Goal: Communication & Community: Answer question/provide support

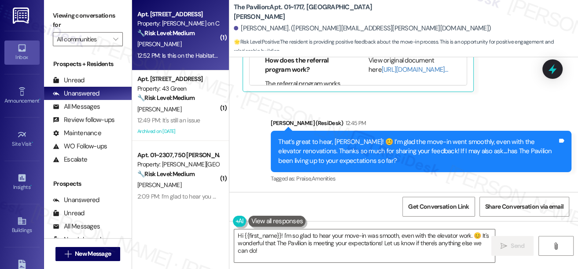
click at [198, 55] on div "12:52 PM: Is this on the Habitat app? I don't see a maintenance icon 12:52 PM: …" at bounding box center [222, 55] width 170 height 8
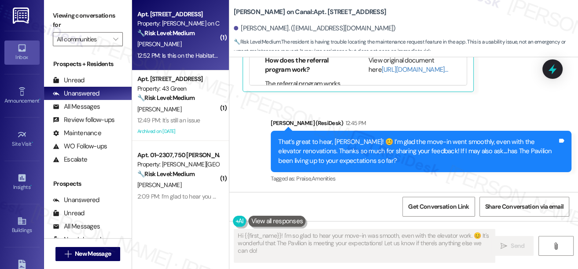
scroll to position [260, 0]
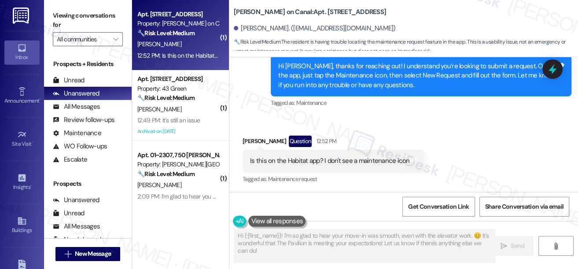
click at [319, 166] on div "Is this on the Habitat app? I don't see a maintenance icon Tags and notes" at bounding box center [332, 161] width 181 height 22
click at [348, 162] on div "Is this on the Habitat app? I don't see a maintenance icon" at bounding box center [330, 160] width 160 height 9
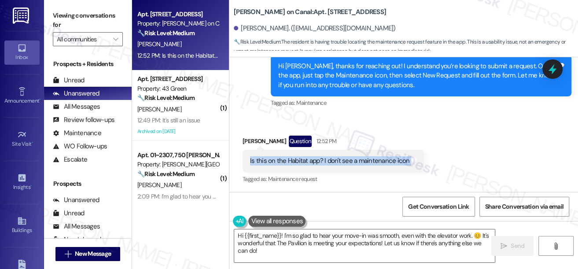
click at [351, 163] on div "Is this on the Habitat app? I don't see a maintenance icon" at bounding box center [330, 160] width 160 height 9
click at [349, 79] on div "Hi [PERSON_NAME], thanks for reaching out! I understand you’re looking to submi…" at bounding box center [417, 76] width 279 height 28
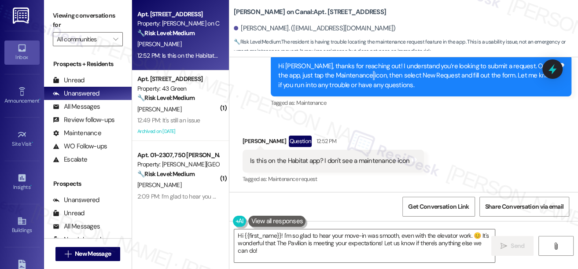
click at [349, 79] on div "Hi [PERSON_NAME], thanks for reaching out! I understand you’re looking to submi…" at bounding box center [417, 76] width 279 height 28
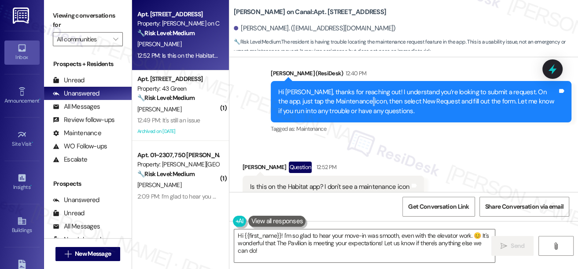
scroll to position [180, 0]
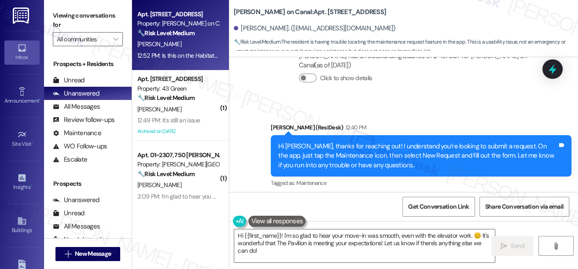
click at [356, 158] on div "Hi [PERSON_NAME], thanks for reaching out! I understand you’re looking to submi…" at bounding box center [417, 156] width 279 height 28
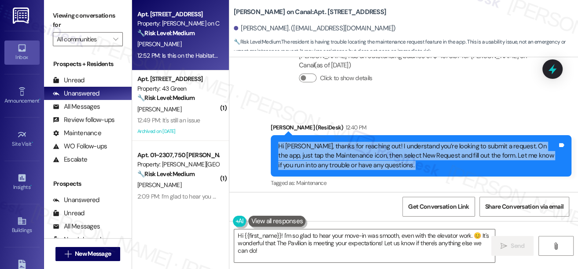
click at [356, 158] on div "Hi [PERSON_NAME], thanks for reaching out! I understand you’re looking to submi…" at bounding box center [417, 156] width 279 height 28
click at [375, 143] on div "Hi [PERSON_NAME], thanks for reaching out! I understand you’re looking to submi…" at bounding box center [417, 156] width 279 height 28
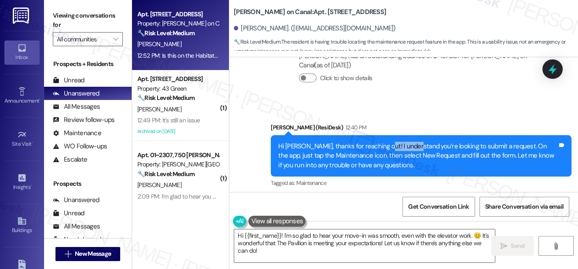
click at [375, 143] on div "Hi [PERSON_NAME], thanks for reaching out! I understand you’re looking to submi…" at bounding box center [417, 156] width 279 height 28
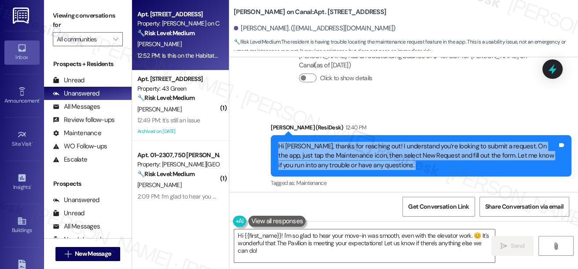
click at [375, 143] on div "Hi [PERSON_NAME], thanks for reaching out! I understand you’re looking to submi…" at bounding box center [417, 156] width 279 height 28
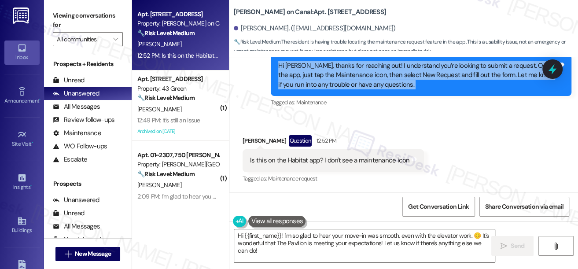
click at [351, 71] on div "Hi [PERSON_NAME], thanks for reaching out! I understand you’re looking to submi…" at bounding box center [417, 75] width 279 height 28
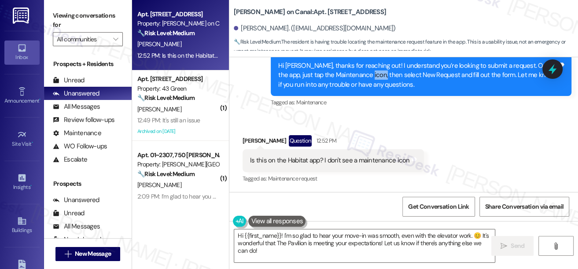
click at [351, 71] on div "Hi [PERSON_NAME], thanks for reaching out! I understand you’re looking to submi…" at bounding box center [417, 75] width 279 height 28
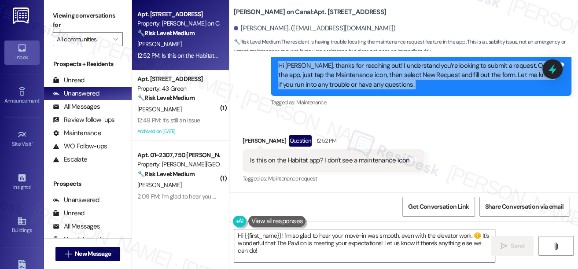
click at [351, 71] on div "Hi [PERSON_NAME], thanks for reaching out! I understand you’re looking to submi…" at bounding box center [417, 75] width 279 height 28
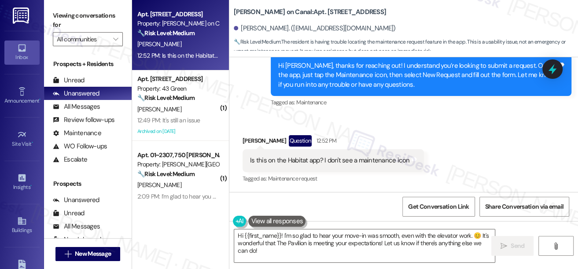
click at [59, 1] on div "Viewing conversations for All communities " at bounding box center [88, 27] width 88 height 55
click at [61, 13] on label "Viewing conversations for" at bounding box center [88, 20] width 70 height 23
click at [333, 238] on textarea "Hi {{first_name}}! I'm happy to help. Yes, please submit maintenance requests v…" at bounding box center [364, 245] width 261 height 33
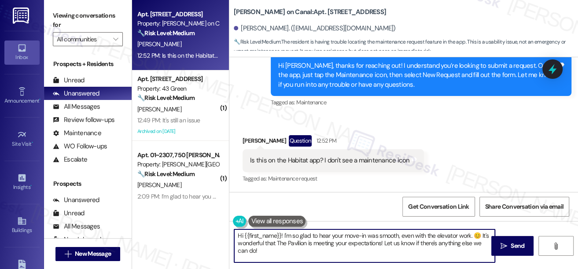
click at [333, 238] on textarea "Hi {{first_name}}! I'm happy to help. Yes, please submit maintenance requests v…" at bounding box center [364, 245] width 261 height 33
click at [415, 135] on div "[PERSON_NAME] Question 12:52 PM" at bounding box center [332, 142] width 181 height 14
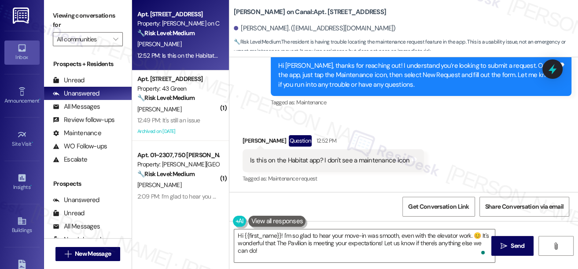
click at [60, 18] on label "Viewing conversations for" at bounding box center [88, 20] width 70 height 23
click at [54, 15] on label "Viewing conversations for" at bounding box center [88, 20] width 70 height 23
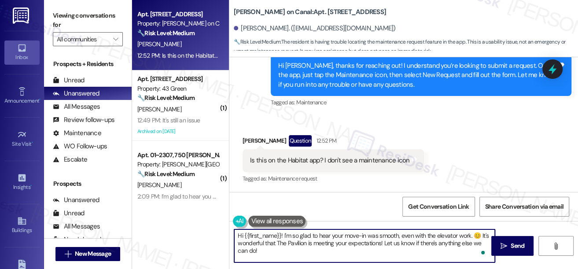
click at [388, 234] on textarea "Hi {{first_name}}! I'm happy to help. Yes, please submit maintenance requests v…" at bounding box center [364, 245] width 261 height 33
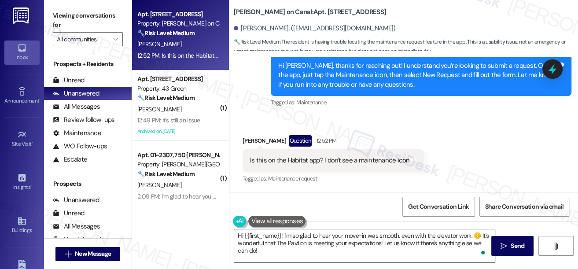
click at [477, 132] on div "Received via SMS [PERSON_NAME] Question 12:52 PM Is this on the Habitat app? I …" at bounding box center [403, 153] width 349 height 76
click at [55, 22] on label "Viewing conversations for" at bounding box center [88, 20] width 70 height 23
click at [347, 159] on div "Is this on the Habitat app? I don't see a maintenance icon" at bounding box center [330, 160] width 160 height 9
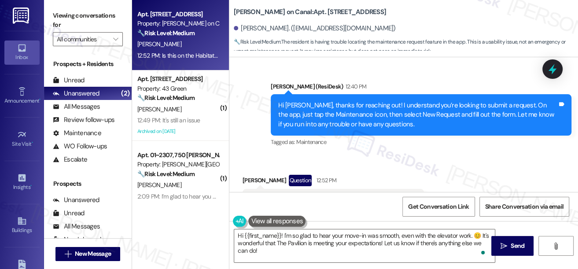
scroll to position [180, 0]
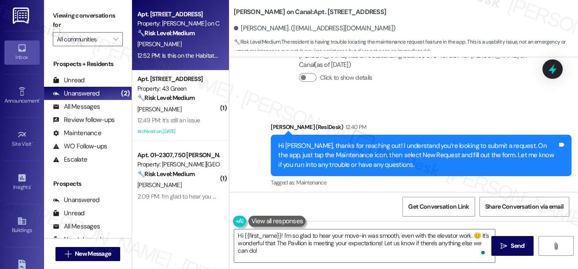
click at [326, 156] on div "Hi [PERSON_NAME], thanks for reaching out! I understand you’re looking to submi…" at bounding box center [417, 155] width 279 height 28
click at [385, 156] on div "Hi [PERSON_NAME], thanks for reaching out! I understand you’re looking to submi…" at bounding box center [417, 155] width 279 height 28
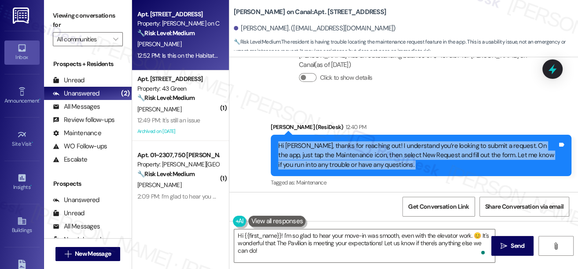
click at [385, 156] on div "Hi [PERSON_NAME], thanks for reaching out! I understand you’re looking to submi…" at bounding box center [417, 155] width 279 height 28
click at [425, 158] on div "Hi [PERSON_NAME], thanks for reaching out! I understand you’re looking to submi…" at bounding box center [417, 155] width 279 height 28
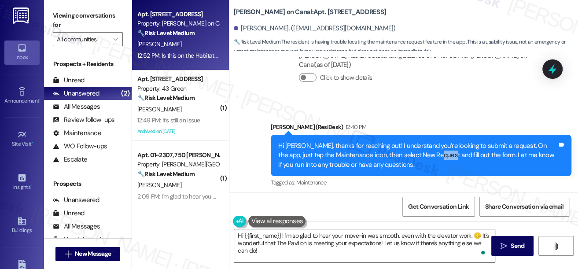
click at [425, 158] on div "Hi [PERSON_NAME], thanks for reaching out! I understand you’re looking to submi…" at bounding box center [417, 155] width 279 height 28
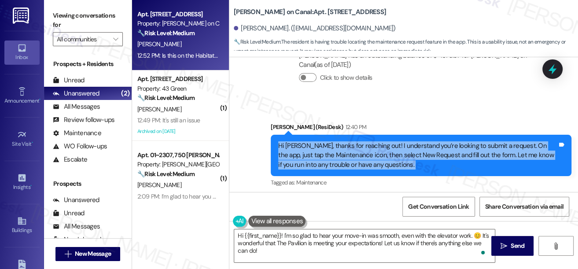
click at [425, 158] on div "Hi [PERSON_NAME], thanks for reaching out! I understand you’re looking to submi…" at bounding box center [417, 155] width 279 height 28
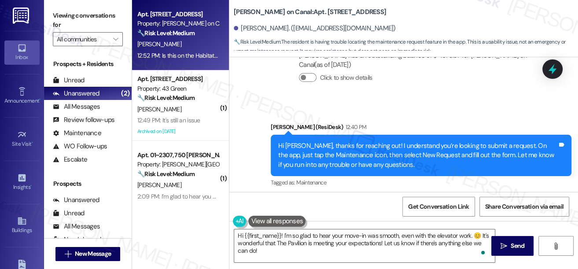
click at [462, 109] on div "Sent via SMS [PERSON_NAME] (ResiDesk) 12:40 PM Hi [PERSON_NAME], thanks for rea…" at bounding box center [403, 149] width 349 height 93
click at [431, 147] on div "Hi [PERSON_NAME], thanks for reaching out! I understand you’re looking to submi…" at bounding box center [417, 155] width 279 height 28
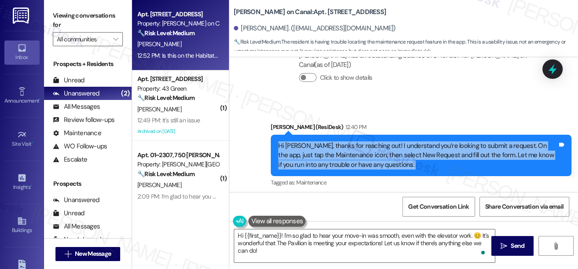
click at [431, 147] on div "Hi [PERSON_NAME], thanks for reaching out! I understand you’re looking to submi…" at bounding box center [417, 155] width 279 height 28
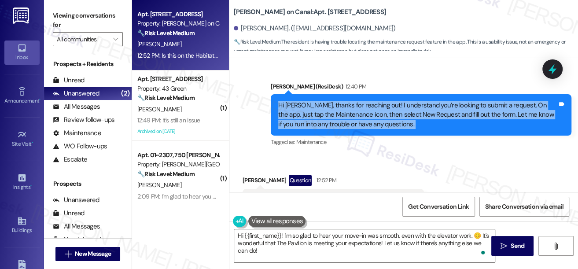
scroll to position [260, 0]
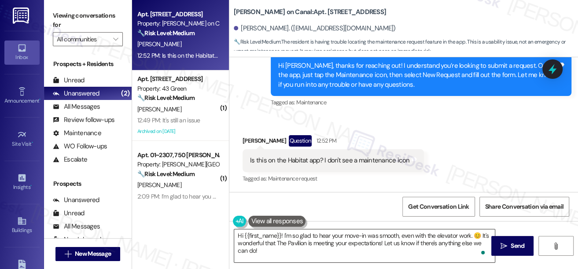
click at [302, 238] on textarea "Hi {{first_name}}! I'm happy to help. Yes, please submit maintenance requests v…" at bounding box center [364, 245] width 261 height 33
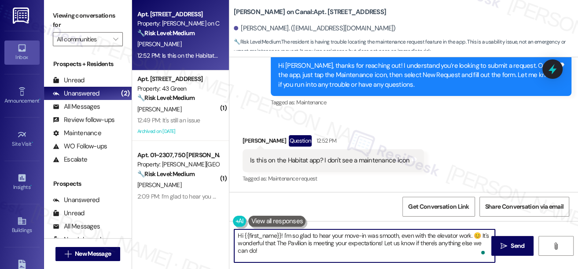
click at [294, 162] on div "Is this on the Habitat app? I don't see a maintenance icon" at bounding box center [330, 160] width 160 height 9
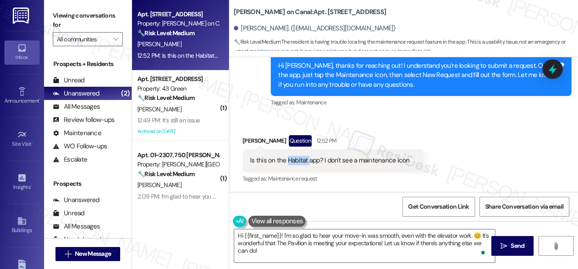
click at [294, 162] on div "Is this on the Habitat app? I don't see a maintenance icon" at bounding box center [330, 160] width 160 height 9
click at [327, 244] on textarea "Hi {{first_name}}! I'm happy to help. Yes, please submit maintenance requests v…" at bounding box center [364, 245] width 261 height 33
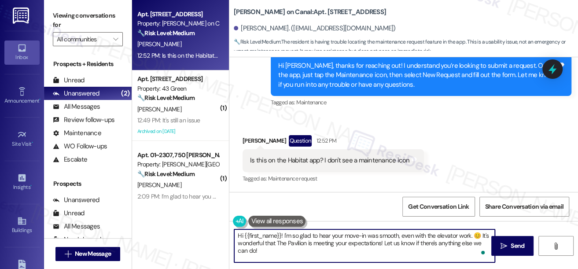
click at [327, 244] on textarea "Hi {{first_name}}! I'm happy to help. Yes, please submit maintenance requests v…" at bounding box center [364, 245] width 261 height 33
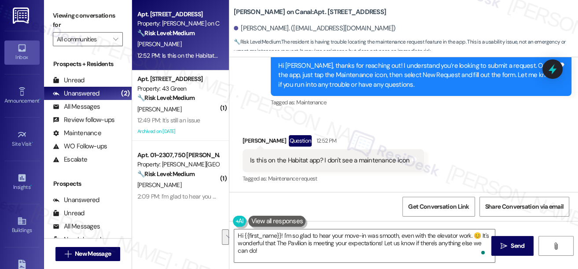
click at [59, 22] on label "Viewing conversations for" at bounding box center [88, 20] width 70 height 23
click at [300, 246] on textarea "Hi {{first_name}}! I'm happy to help. Yes, please submit maintenance requests v…" at bounding box center [364, 245] width 261 height 33
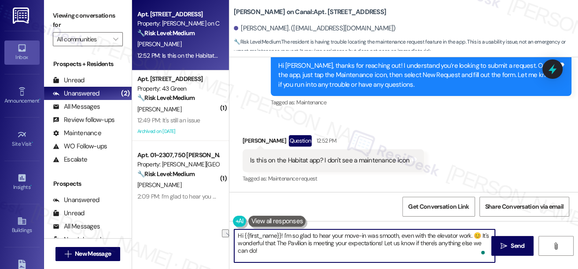
drag, startPoint x: 329, startPoint y: 233, endPoint x: 261, endPoint y: 234, distance: 67.3
click at [233, 234] on div "Hi {{first_name}}! I'm happy to help. Yes, please submit maintenance requests v…" at bounding box center [359, 246] width 261 height 34
click at [289, 235] on textarea "Hi {{first_name}}! I'm happy to help. Yes, please submit maintenance requests v…" at bounding box center [364, 245] width 261 height 33
drag, startPoint x: 283, startPoint y: 234, endPoint x: 195, endPoint y: 231, distance: 87.6
click at [195, 231] on div "Apt. [STREET_ADDRESS] Property: [PERSON_NAME] on Canal 🔧 Risk Level: Medium The…" at bounding box center [355, 134] width 446 height 269
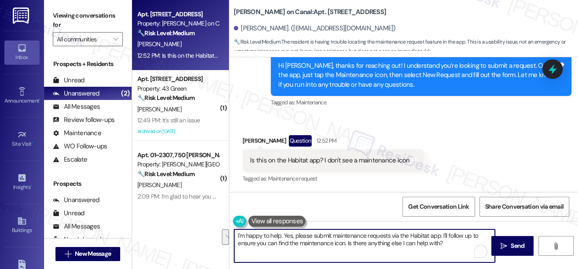
drag, startPoint x: 284, startPoint y: 235, endPoint x: 444, endPoint y: 243, distance: 160.8
click at [444, 243] on textarea "I'm happy to help. Yes, please submit maintenance requests via the Habitat app.…" at bounding box center [364, 245] width 261 height 33
type textarea "I'm happy to help. I'll submit the request on your behalf. Can you please share…"
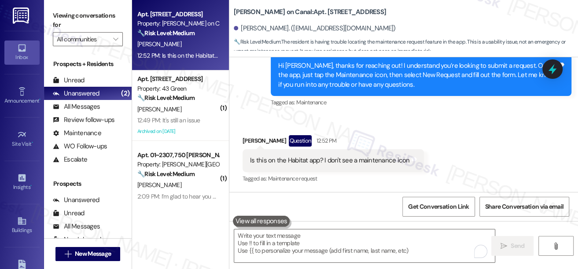
click at [57, 23] on label "Viewing conversations for" at bounding box center [88, 20] width 70 height 23
click at [53, 16] on label "Viewing conversations for" at bounding box center [88, 20] width 70 height 23
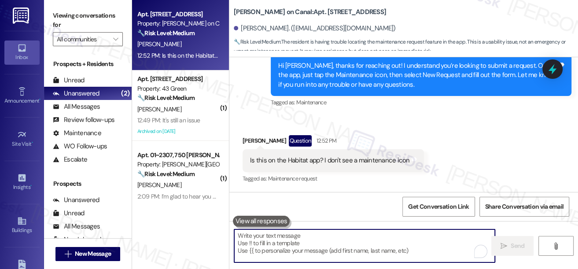
click at [325, 240] on textarea "To enrich screen reader interactions, please activate Accessibility in Grammarl…" at bounding box center [364, 245] width 261 height 33
paste textarea "I’d be happy to help! I can submit the request on your behalf—could you let me …"
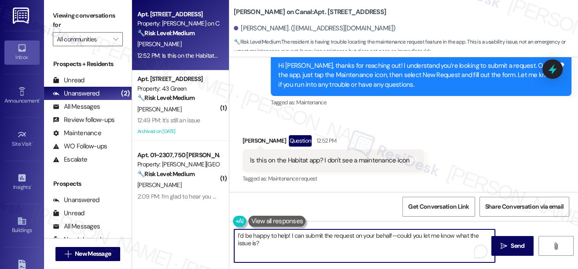
click at [392, 236] on textarea "I’d be happy to help! I can submit the request on your behalf—could you let me …" at bounding box center [364, 245] width 261 height 33
click at [324, 251] on textarea "I’d be happy to help! I can submit the request on your behalf. Could you let me…" at bounding box center [364, 245] width 261 height 33
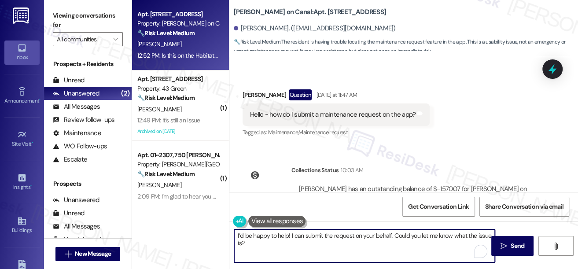
scroll to position [0, 0]
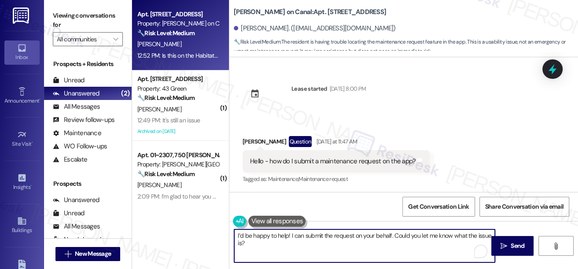
type textarea "I’d be happy to help! I can submit the request on your behalf. Could you let me…"
click at [321, 157] on div "Hello - how do I submit a maintenance request on the app?" at bounding box center [332, 161] width 165 height 9
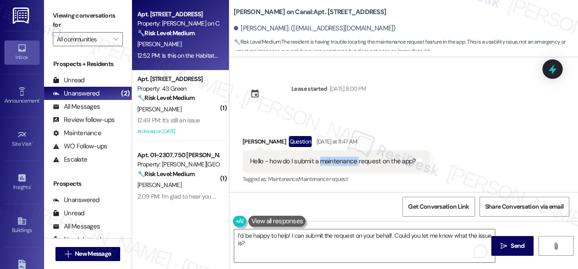
click at [320, 157] on div "Hello - how do I submit a maintenance request on the app?" at bounding box center [332, 161] width 165 height 9
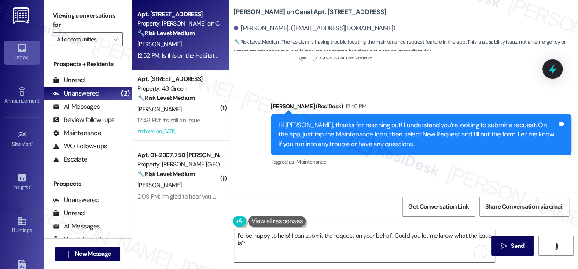
scroll to position [260, 0]
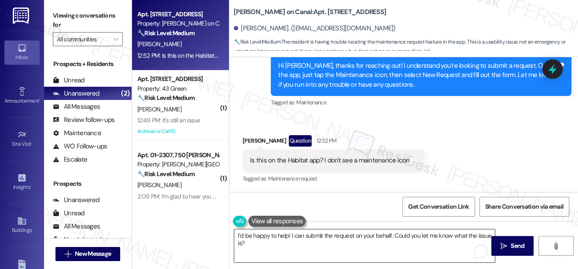
click at [289, 239] on textarea "I’d be happy to help! I can submit the request on your behalf. Could you let me…" at bounding box center [364, 245] width 261 height 33
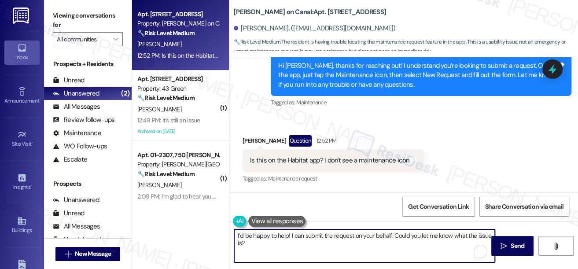
click at [289, 239] on textarea "I’d be happy to help! I can submit the request on your behalf. Could you let me…" at bounding box center [364, 245] width 261 height 33
click at [318, 239] on textarea "I’d be happy to help! I can submit the request on your behalf. Could you let me…" at bounding box center [364, 245] width 261 height 33
click at [317, 237] on textarea "I’d be happy to help! I can submit the request on your behalf. Could you let me…" at bounding box center [364, 245] width 261 height 33
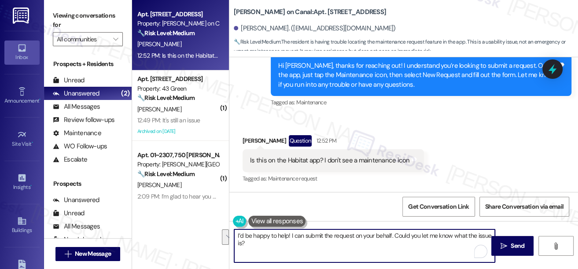
click at [436, 167] on div "Received via SMS [PERSON_NAME] Question 12:52 PM Is this on the Habitat app? I …" at bounding box center [403, 153] width 349 height 76
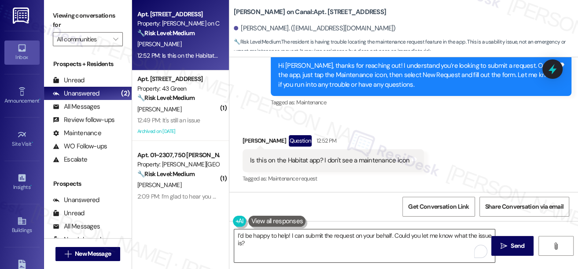
click at [373, 233] on textarea "I’d be happy to help! I can submit the request on your behalf. Could you let me…" at bounding box center [364, 245] width 261 height 33
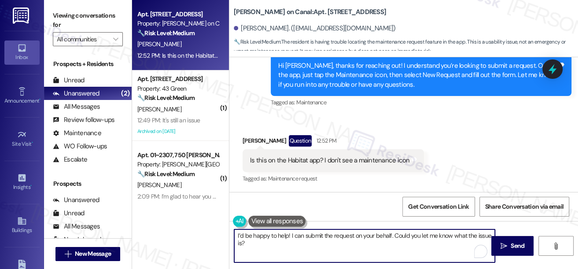
click at [373, 233] on textarea "I’d be happy to help! I can submit the request on your behalf. Could you let me…" at bounding box center [364, 245] width 261 height 33
click at [387, 238] on textarea "I’d be happy to help! I can submit the request on your behalf. Could you let me…" at bounding box center [364, 245] width 261 height 33
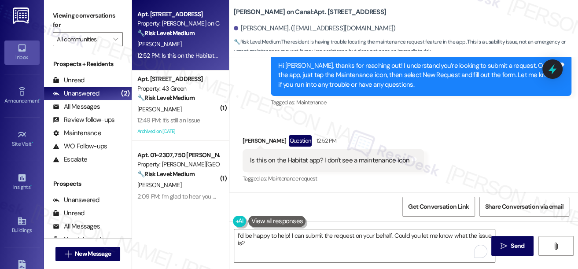
click at [65, 19] on label "Viewing conversations for" at bounding box center [88, 20] width 70 height 23
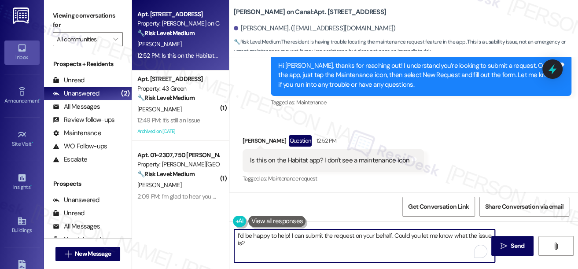
click at [376, 245] on textarea "I’d be happy to help! I can submit the request on your behalf. Could you let me…" at bounding box center [364, 245] width 261 height 33
click at [305, 245] on textarea "I’d be happy to help! I can submit the request on your behalf. Could you let me…" at bounding box center [364, 245] width 261 height 33
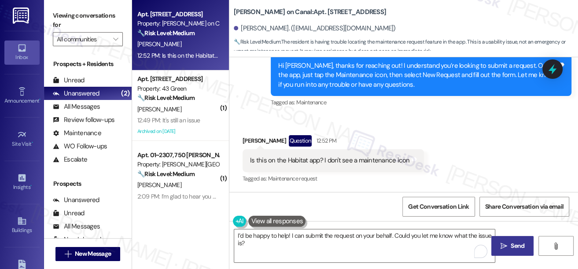
click at [510, 244] on span "Send" at bounding box center [517, 245] width 14 height 9
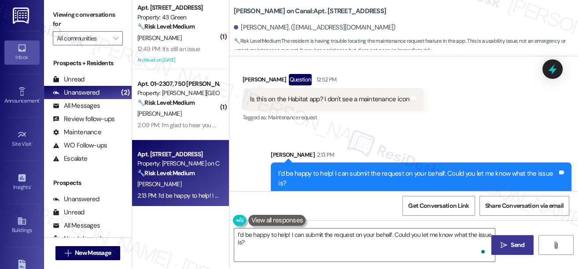
scroll to position [331, 0]
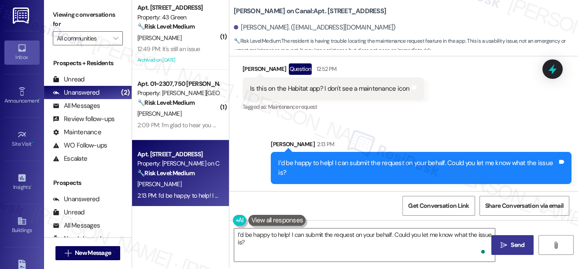
click at [349, 157] on div "I’d be happy to help! I can submit the request on your behalf. Could you let me…" at bounding box center [421, 168] width 301 height 32
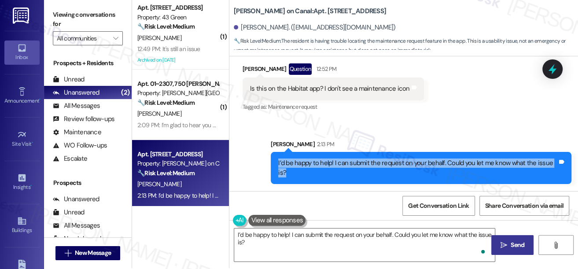
click at [349, 157] on div "I’d be happy to help! I can submit the request on your behalf. Could you let me…" at bounding box center [421, 168] width 301 height 32
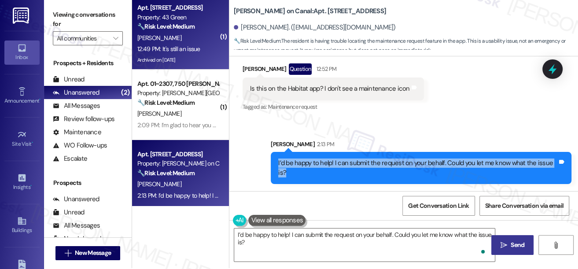
scroll to position [0, 0]
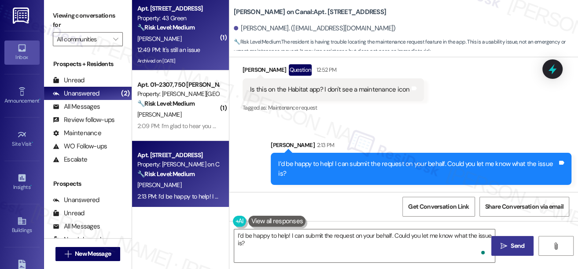
click at [200, 37] on div "[PERSON_NAME]" at bounding box center [177, 38] width 83 height 11
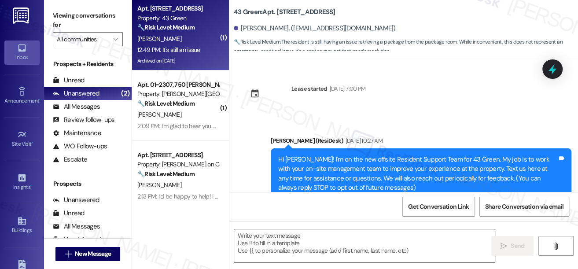
scroll to position [4030, 0]
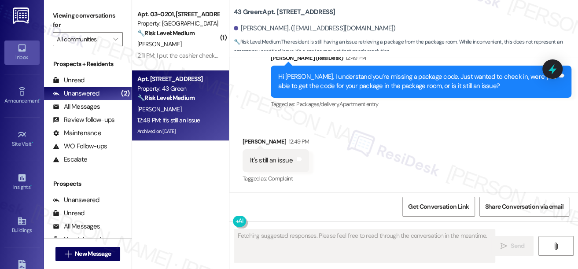
click at [337, 83] on div "Hi [PERSON_NAME], I understand you’re missing a package code. Just wanted to ch…" at bounding box center [417, 81] width 279 height 19
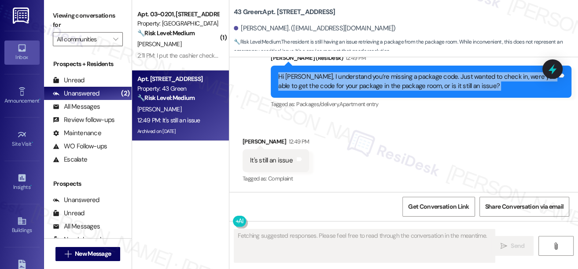
click at [337, 83] on div "Hi [PERSON_NAME], I understand you’re missing a package code. Just wanted to ch…" at bounding box center [417, 81] width 279 height 19
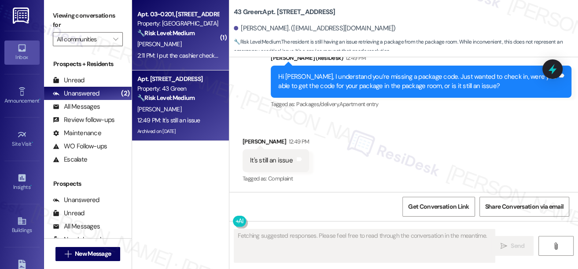
click at [193, 57] on div "2:11 PM: I put the cashier check in yall office mailbox 2:11 PM: I put the cash…" at bounding box center [202, 55] width 130 height 8
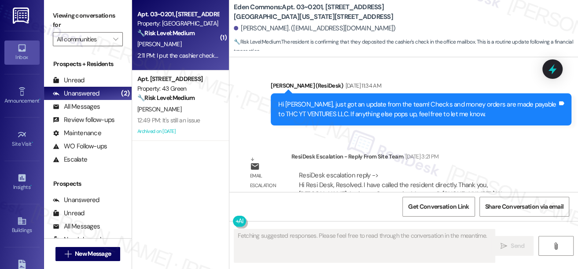
scroll to position [14766, 0]
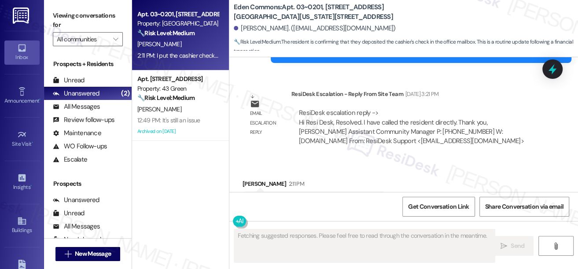
click at [323, 198] on div "I put the cashier check in yall office mailbox" at bounding box center [310, 202] width 121 height 9
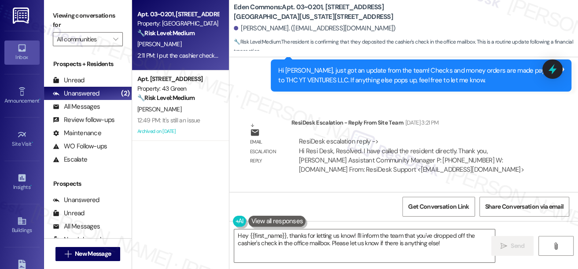
scroll to position [14726, 0]
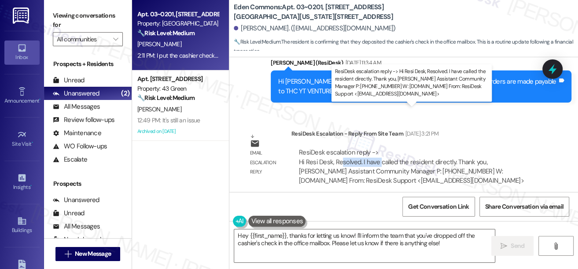
drag, startPoint x: 339, startPoint y: 121, endPoint x: 378, endPoint y: 121, distance: 38.3
click at [378, 148] on div "ResiDesk escalation reply -> Hi Resi Desk, Resolved. I have called the resident…" at bounding box center [411, 166] width 225 height 37
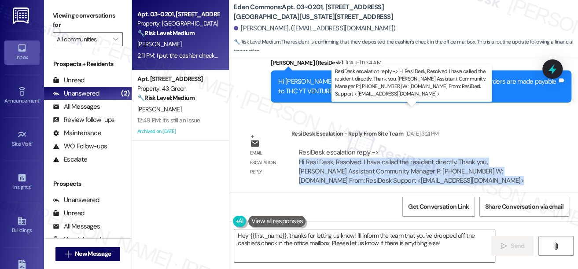
click at [378, 148] on div "ResiDesk escalation reply -> Hi Resi Desk, Resolved. I have called the resident…" at bounding box center [411, 166] width 225 height 37
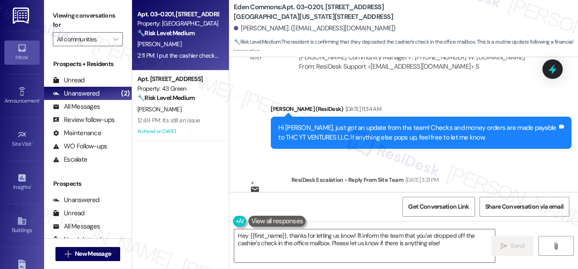
scroll to position [14646, 0]
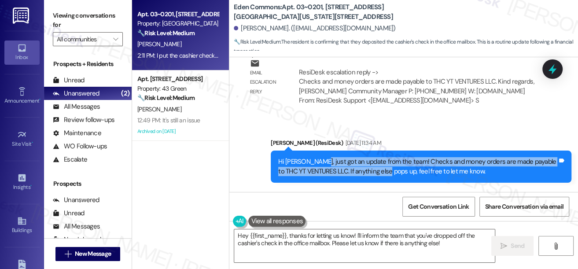
drag, startPoint x: 312, startPoint y: 119, endPoint x: 387, endPoint y: 126, distance: 75.6
click at [387, 157] on div "Hi [PERSON_NAME], just got an update from the team! Checks and money orders are…" at bounding box center [417, 166] width 279 height 19
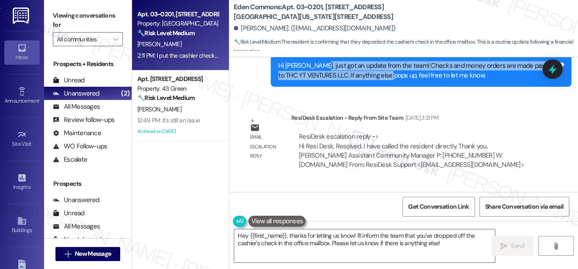
scroll to position [14766, 0]
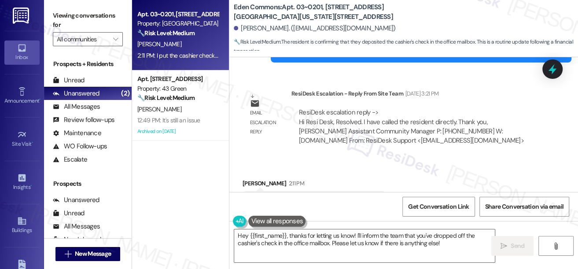
click at [309, 198] on div "I put the cashier check in yall office mailbox" at bounding box center [310, 202] width 121 height 9
click at [313, 231] on textarea "Hey {{first_name}}, thanks for letting us know! I'll inform the team that you'v…" at bounding box center [364, 245] width 261 height 33
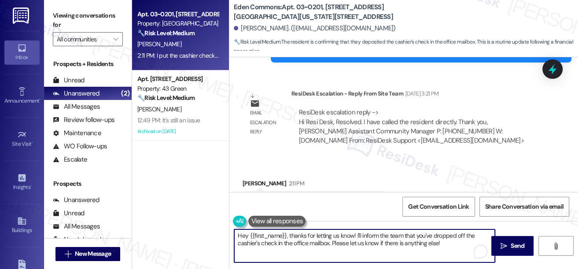
click at [313, 231] on textarea "Hey {{first_name}}, thanks for letting us know! I'll inform the team that you'v…" at bounding box center [364, 245] width 261 height 33
click at [275, 241] on textarea "Hey {{first_name}}, thanks for letting us know! I'll inform the team that you'v…" at bounding box center [364, 245] width 261 height 33
click at [245, 179] on div "[PERSON_NAME] 2:11 PM" at bounding box center [313, 185] width 143 height 12
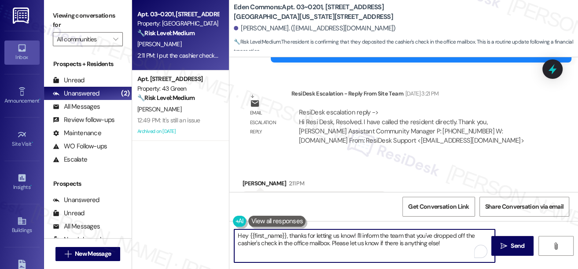
drag, startPoint x: 246, startPoint y: 233, endPoint x: 240, endPoint y: 233, distance: 5.7
click at [240, 233] on textarea "Hey {{first_name}}, thanks for letting us know! I'll inform the team that you'v…" at bounding box center [364, 245] width 261 height 33
click at [361, 237] on textarea "Hi {{first_name}}, thanks for letting us know! I'll inform the team that you've…" at bounding box center [364, 245] width 261 height 33
click at [362, 237] on textarea "Hi {{first_name}}, thanks for letting us know! I'll inform the team that you've…" at bounding box center [364, 245] width 261 height 33
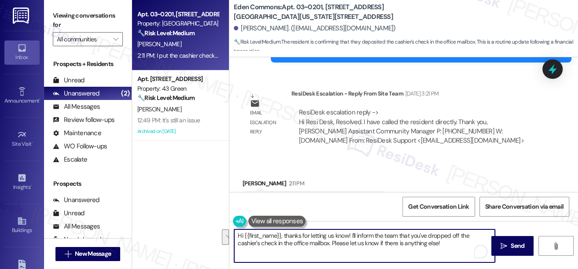
click at [296, 240] on textarea "Hi {{first_name}}, thanks for letting us know! I'll inform the team that you've…" at bounding box center [364, 245] width 261 height 33
click at [445, 246] on textarea "Hi {{first_name}}, thanks for letting us know! I'll inform the team that you've…" at bounding box center [364, 245] width 261 height 33
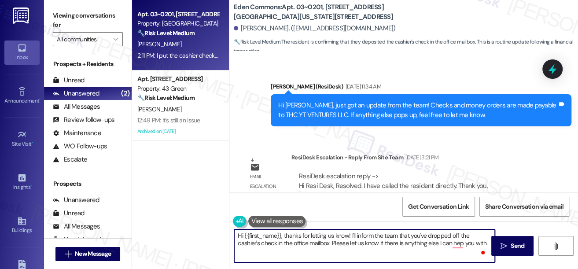
scroll to position [14646, 0]
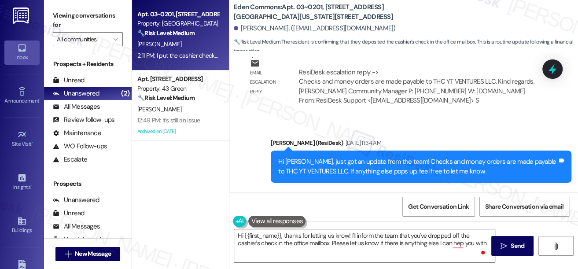
click at [365, 151] on div "Hi [PERSON_NAME], just got an update from the team! Checks and money orders are…" at bounding box center [421, 167] width 301 height 32
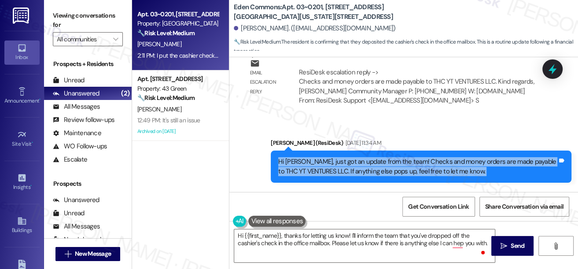
click at [365, 151] on div "Hi [PERSON_NAME], just got an update from the team! Checks and money orders are…" at bounding box center [421, 167] width 301 height 32
click at [425, 157] on div "Hi [PERSON_NAME], just got an update from the team! Checks and money orders are…" at bounding box center [417, 166] width 279 height 19
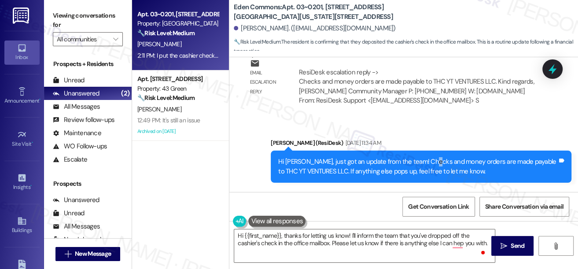
click at [425, 157] on div "Hi [PERSON_NAME], just got an update from the team! Checks and money orders are…" at bounding box center [417, 166] width 279 height 19
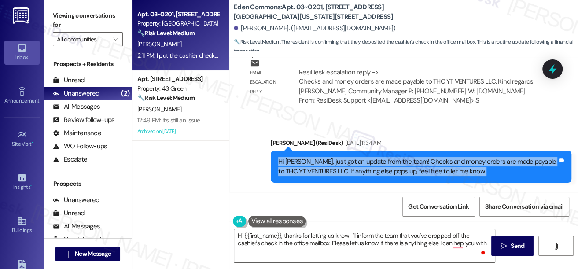
click at [425, 157] on div "Hi [PERSON_NAME], just got an update from the team! Checks and money orders are…" at bounding box center [417, 166] width 279 height 19
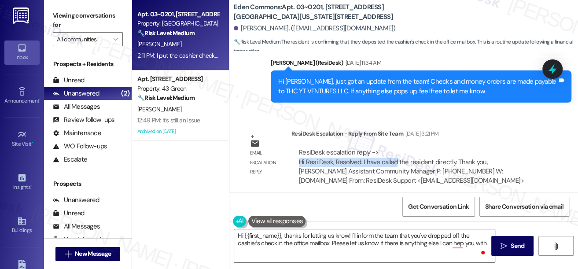
drag, startPoint x: 296, startPoint y: 118, endPoint x: 394, endPoint y: 120, distance: 98.6
click at [394, 141] on div "ResiDesk escalation reply -> Hi Resi Desk, Resolved. I have called the resident…" at bounding box center [417, 166] width 252 height 51
click at [394, 148] on div "ResiDesk escalation reply -> Hi Resi Desk, Resolved. I have called the resident…" at bounding box center [411, 166] width 225 height 37
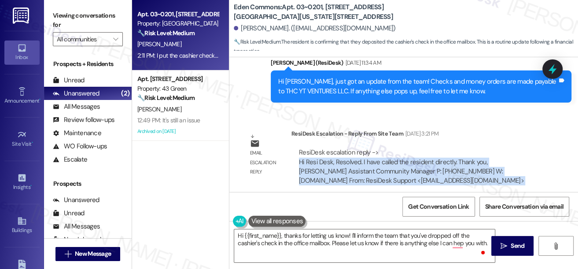
click at [394, 148] on div "ResiDesk escalation reply -> Hi Resi Desk, Resolved. I have called the resident…" at bounding box center [411, 166] width 225 height 37
click at [358, 148] on div "ResiDesk escalation reply -> Hi Resi Desk, Resolved. I have called the resident…" at bounding box center [411, 166] width 225 height 37
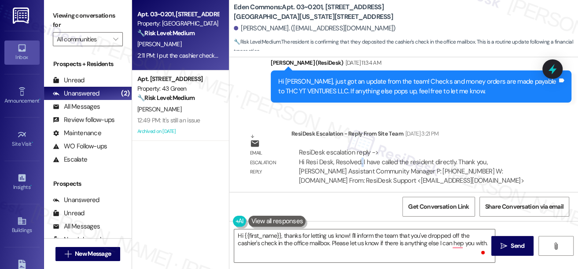
click at [358, 148] on div "ResiDesk escalation reply -> Hi Resi Desk, Resolved. I have called the resident…" at bounding box center [411, 166] width 225 height 37
click at [346, 148] on div "ResiDesk escalation reply -> Hi Resi Desk, Resolved. I have called the resident…" at bounding box center [411, 166] width 225 height 37
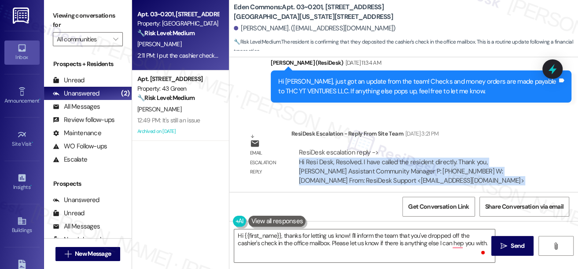
click at [416, 148] on div "ResiDesk escalation reply -> Hi Resi Desk, Resolved. I have called the resident…" at bounding box center [411, 166] width 225 height 37
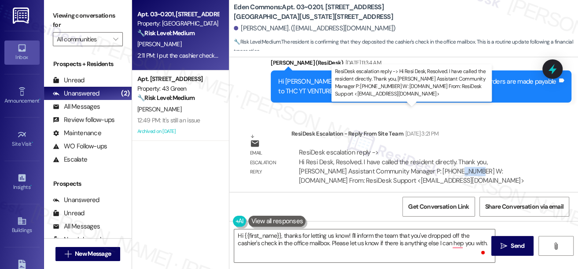
click at [416, 148] on div "ResiDesk escalation reply -> Hi Resi Desk, Resolved. I have called the resident…" at bounding box center [411, 166] width 225 height 37
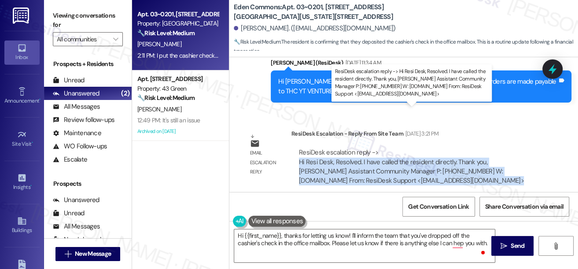
click at [416, 148] on div "ResiDesk escalation reply -> Hi Resi Desk, Resolved. I have called the resident…" at bounding box center [411, 166] width 225 height 37
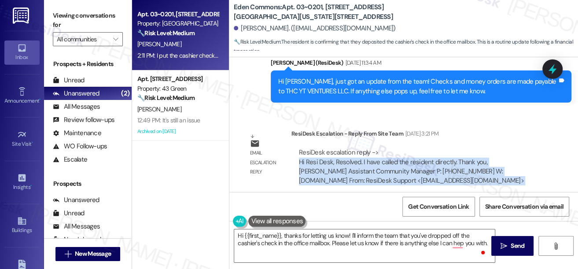
click at [458, 147] on div "ResiDesk escalation reply -> Hi Resi Desk, Resolved. I have called the resident…" at bounding box center [417, 166] width 252 height 51
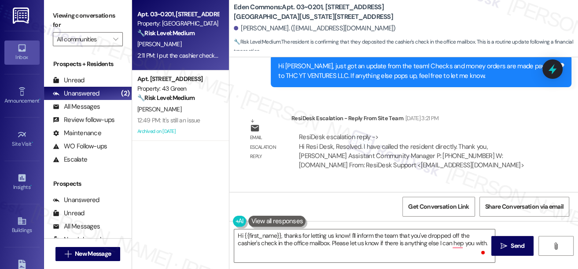
scroll to position [14766, 0]
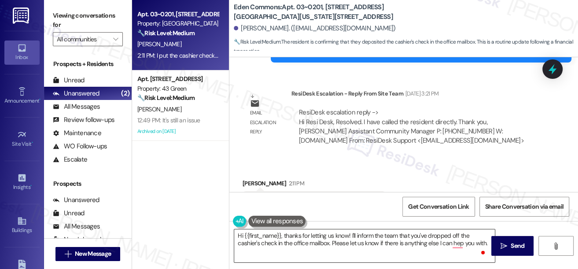
click at [300, 237] on textarea "Hi {{first_name}}, thanks for letting us know! I'll inform the team that you've…" at bounding box center [364, 245] width 261 height 33
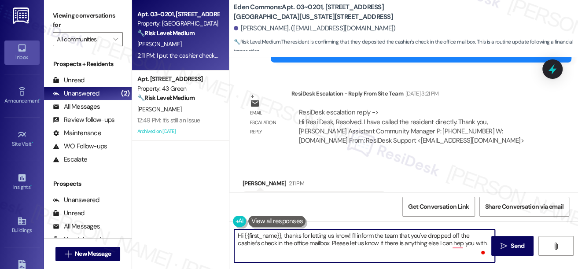
click at [300, 237] on textarea "Hi {{first_name}}, thanks for letting us know! I'll inform the team that you've…" at bounding box center [364, 245] width 261 height 33
click at [402, 246] on textarea "Hi {{first_name}}, thanks for letting us know! I'll inform the team that you've…" at bounding box center [364, 245] width 261 height 33
click at [472, 243] on textarea "Hi {{first_name}}, thanks for letting us know! I'll inform the team that you've…" at bounding box center [364, 245] width 261 height 33
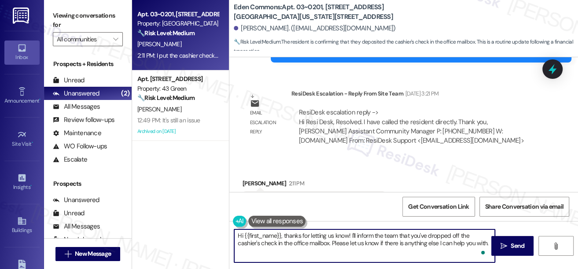
click at [338, 240] on textarea "Hi {{first_name}}, thanks for letting us know! I'll inform the team that you've…" at bounding box center [364, 245] width 261 height 33
type textarea "Hi {{first_name}}, thanks for letting us know! I'll inform the team that you've…"
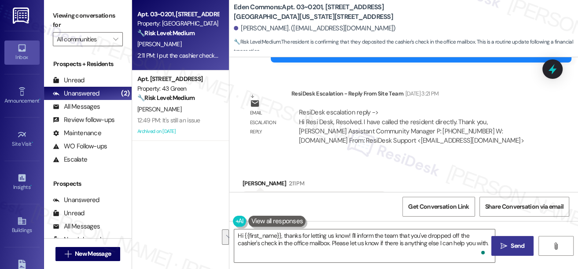
click at [518, 249] on span "Send" at bounding box center [517, 245] width 14 height 9
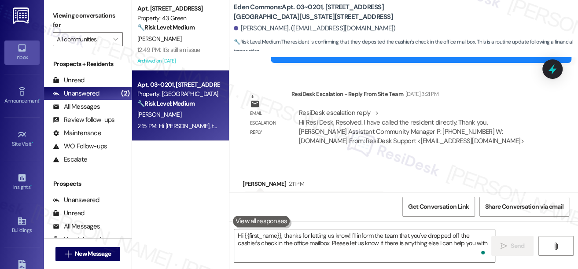
scroll to position [14837, 0]
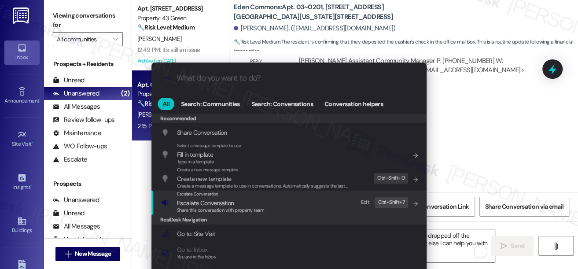
click at [239, 207] on span "Share this conversation with property team" at bounding box center [220, 210] width 87 height 6
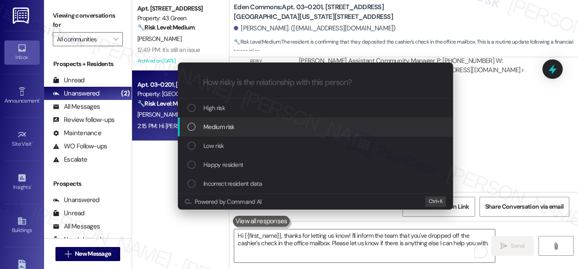
click at [240, 125] on div "Medium risk" at bounding box center [315, 127] width 257 height 10
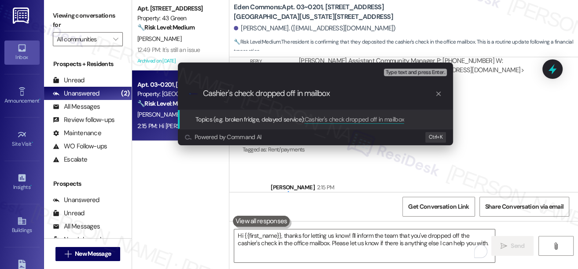
click at [306, 97] on input "Cashier's check dropped off in mailbox" at bounding box center [319, 93] width 232 height 9
type input "Cashier's check dropped off in office mailbox"
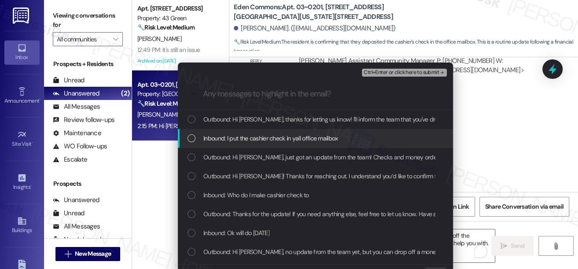
click at [301, 136] on span "Inbound: I put the cashier check in yall office mailbox" at bounding box center [270, 138] width 135 height 10
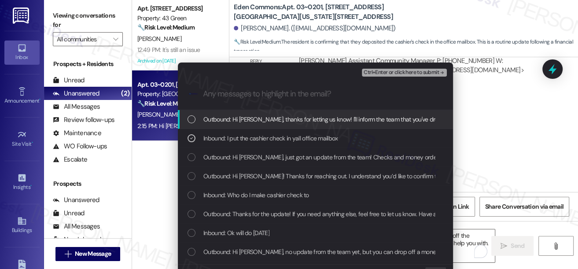
click at [389, 73] on span "Ctrl+Enter or click here to submit" at bounding box center [401, 73] width 75 height 6
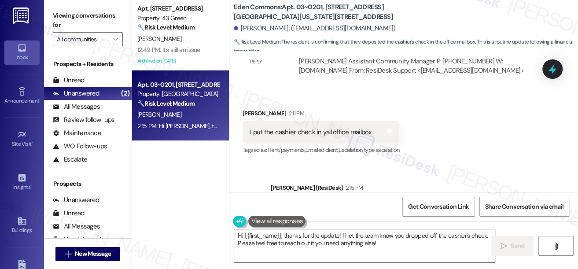
scroll to position [14850, 0]
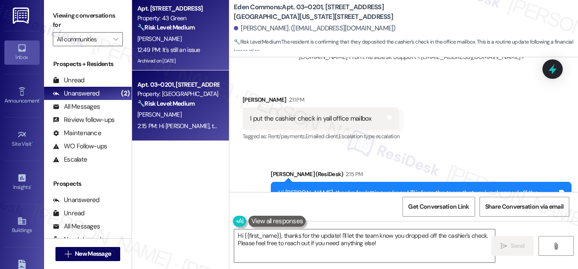
click at [180, 38] on div "[PERSON_NAME]" at bounding box center [177, 38] width 83 height 11
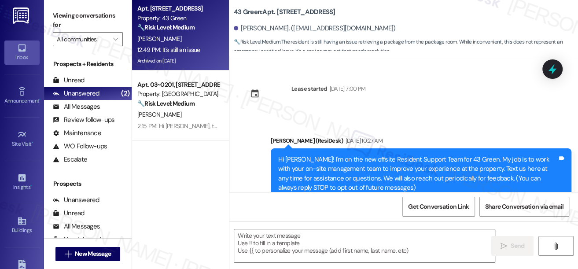
scroll to position [4030, 0]
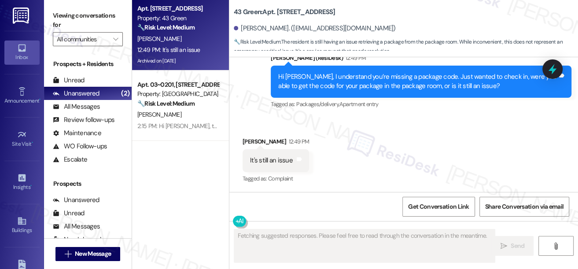
click at [327, 84] on div "Hi [PERSON_NAME], I understand you’re missing a package code. Just wanted to ch…" at bounding box center [417, 81] width 279 height 19
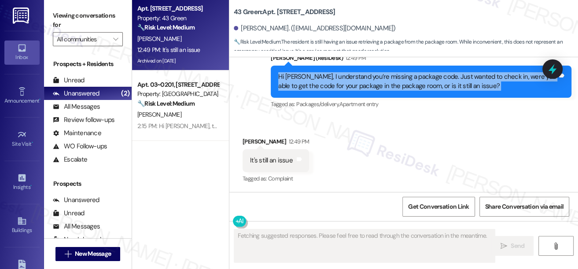
click at [327, 84] on div "Hi [PERSON_NAME], I understand you’re missing a package code. Just wanted to ch…" at bounding box center [417, 81] width 279 height 19
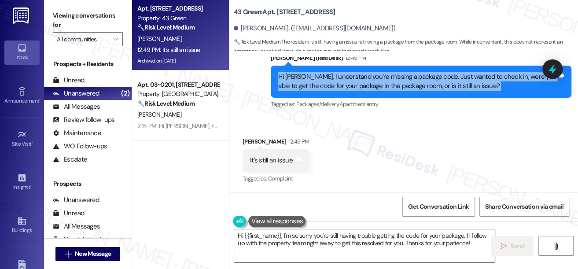
click at [474, 78] on div "Hi [PERSON_NAME], I understand you’re missing a package code. Just wanted to ch…" at bounding box center [417, 81] width 279 height 19
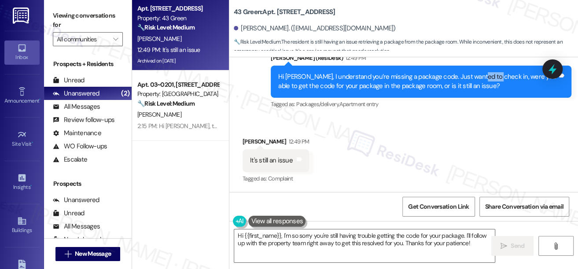
click at [474, 78] on div "Hi [PERSON_NAME], I understand you’re missing a package code. Just wanted to ch…" at bounding box center [417, 81] width 279 height 19
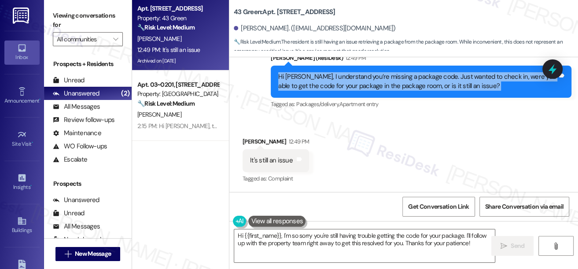
click at [474, 78] on div "Hi [PERSON_NAME], I understand you’re missing a package code. Just wanted to ch…" at bounding box center [417, 81] width 279 height 19
click at [352, 88] on div "Hi [PERSON_NAME], I understand you’re missing a package code. Just wanted to ch…" at bounding box center [417, 81] width 279 height 19
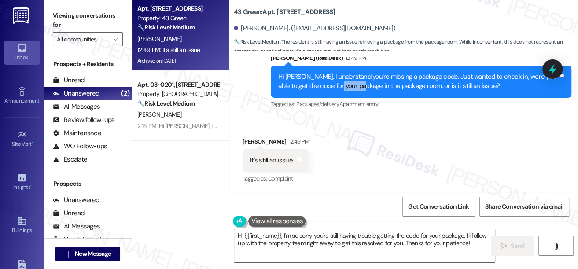
click at [352, 88] on div "Hi [PERSON_NAME], I understand you’re missing a package code. Just wanted to ch…" at bounding box center [417, 81] width 279 height 19
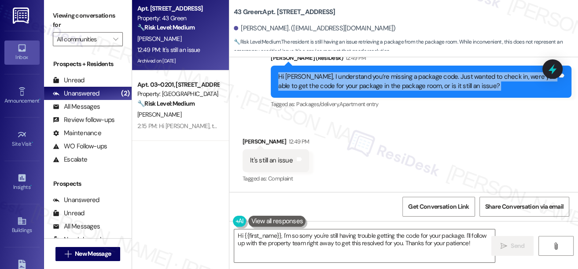
click at [352, 88] on div "Hi [PERSON_NAME], I understand you’re missing a package code. Just wanted to ch…" at bounding box center [417, 81] width 279 height 19
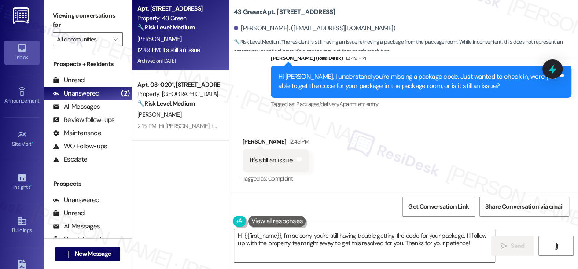
click at [263, 159] on div "It's still an issue" at bounding box center [271, 160] width 43 height 9
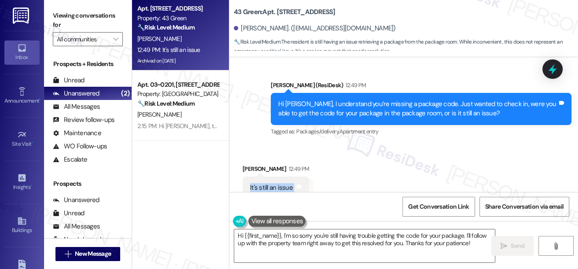
scroll to position [3990, 0]
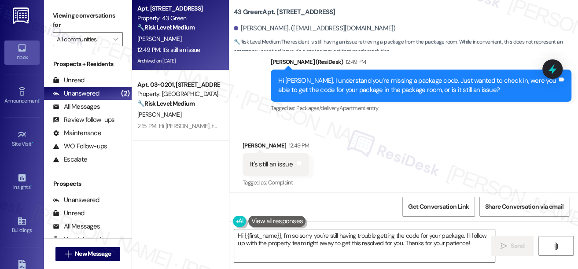
drag, startPoint x: 368, startPoint y: 157, endPoint x: 316, endPoint y: 113, distance: 67.8
drag, startPoint x: 312, startPoint y: 116, endPoint x: 297, endPoint y: 118, distance: 14.7
click at [297, 95] on div "Hi [PERSON_NAME], I understand you’re missing a package code. Just wanted to ch…" at bounding box center [417, 85] width 279 height 19
drag, startPoint x: 485, startPoint y: 115, endPoint x: 341, endPoint y: 75, distance: 149.1
drag, startPoint x: 341, startPoint y: 75, endPoint x: 187, endPoint y: 27, distance: 161.7
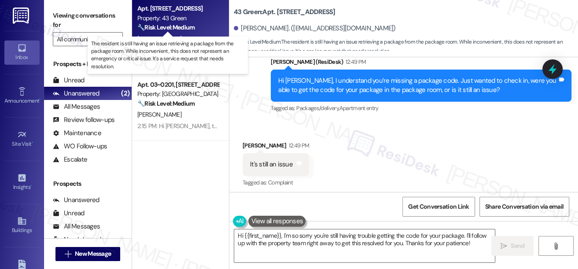
drag, startPoint x: 188, startPoint y: 29, endPoint x: 423, endPoint y: 112, distance: 249.4
click at [423, 102] on div "Hi [PERSON_NAME], I understand you’re missing a package code. Just wanted to ch…" at bounding box center [421, 86] width 301 height 32
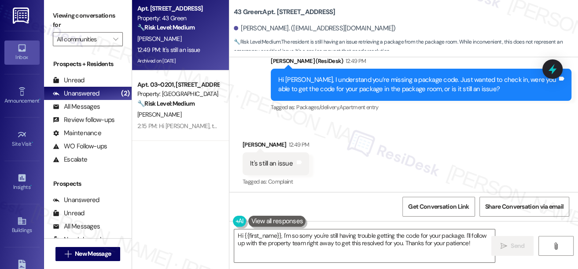
scroll to position [3990, 0]
click at [405, 95] on div "Hi [PERSON_NAME], I understand you’re missing a package code. Just wanted to ch…" at bounding box center [417, 85] width 279 height 19
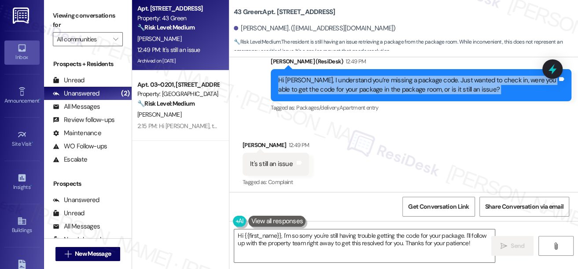
click at [405, 95] on div "Hi [PERSON_NAME], I understand you’re missing a package code. Just wanted to ch…" at bounding box center [417, 85] width 279 height 19
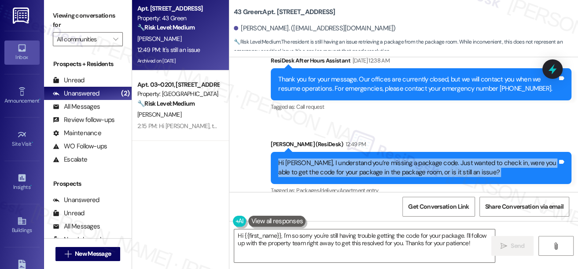
scroll to position [3830, 0]
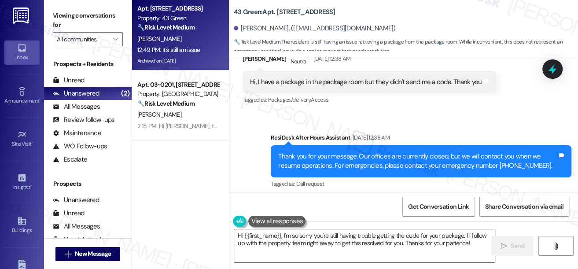
click at [314, 87] on div "Hi, I have a package in the package room but they didn't send me a code. Thank …" at bounding box center [366, 81] width 232 height 9
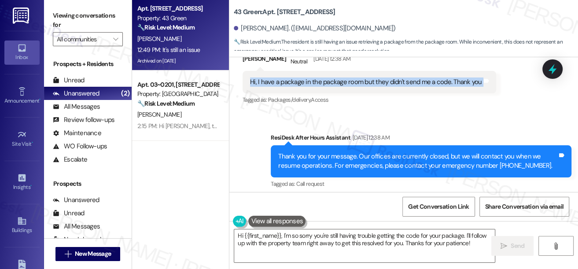
click at [314, 87] on div "Hi, I have a package in the package room but they didn't send me a code. Thank …" at bounding box center [366, 81] width 232 height 9
click at [332, 87] on div "Hi, I have a package in the package room but they didn't send me a code. Thank …" at bounding box center [366, 81] width 232 height 9
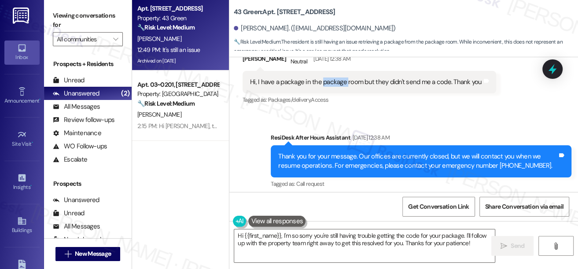
click at [332, 87] on div "Hi, I have a package in the package room but they didn't send me a code. Thank …" at bounding box center [366, 81] width 232 height 9
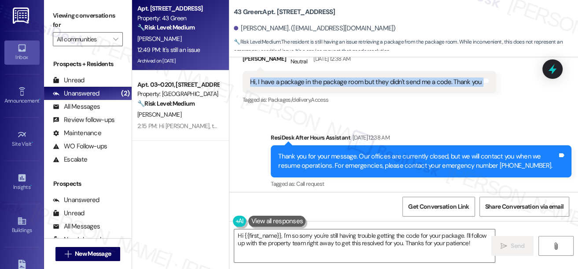
click at [332, 87] on div "Hi, I have a package in the package room but they didn't send me a code. Thank …" at bounding box center [366, 81] width 232 height 9
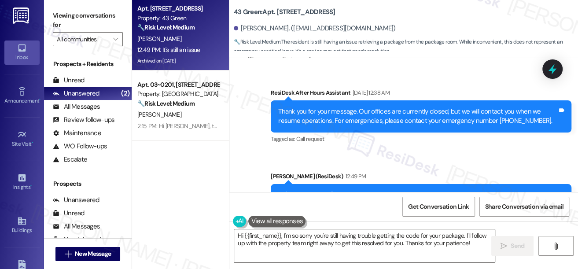
scroll to position [3870, 0]
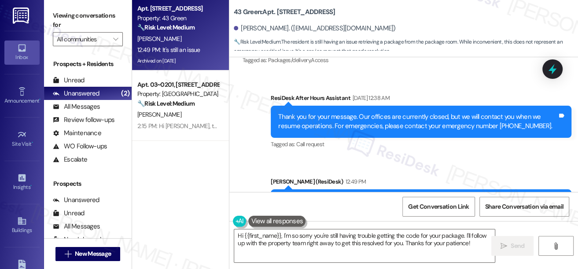
click at [305, 47] on div "Hi, I have a package in the package room but they didn't send me a code. Thank …" at bounding box center [366, 42] width 232 height 9
click at [280, 244] on textarea "Hi {{first_name}}, I'm so sorry you're still having trouble getting the code fo…" at bounding box center [364, 245] width 261 height 33
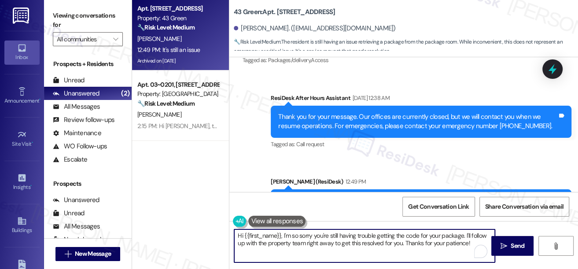
click at [280, 244] on textarea "Hi {{first_name}}, I'm so sorry you're still having trouble getting the code fo…" at bounding box center [364, 245] width 261 height 33
click at [449, 242] on textarea "Hi {{first_name}}, I'm so sorry you're still having trouble getting the code fo…" at bounding box center [364, 245] width 261 height 33
drag, startPoint x: 283, startPoint y: 234, endPoint x: 209, endPoint y: 225, distance: 74.5
click at [209, 225] on div "Apt. [STREET_ADDRESS] Property: 43 Green 🔧 Risk Level: Medium The resident is s…" at bounding box center [355, 134] width 446 height 269
click at [249, 236] on textarea "I'm so sorry you're still having trouble getting the code for your package. I'l…" at bounding box center [364, 245] width 261 height 33
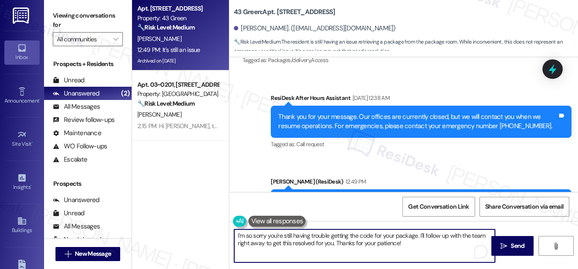
click at [249, 236] on textarea "I'm so sorry you're still having trouble getting the code for your package. I'l…" at bounding box center [364, 245] width 261 height 33
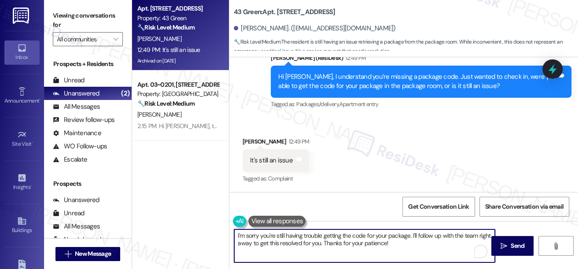
scroll to position [1, 0]
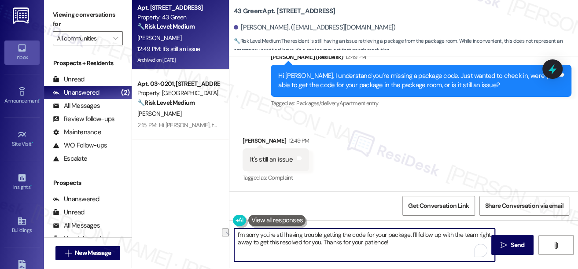
drag, startPoint x: 264, startPoint y: 241, endPoint x: 333, endPoint y: 239, distance: 68.7
click at [333, 239] on textarea "I'm sorry you're still having trouble getting the code for your package. I'll f…" at bounding box center [364, 244] width 261 height 33
click at [391, 244] on textarea "I'm sorry you're still having trouble getting the code for your package. I'll f…" at bounding box center [364, 244] width 261 height 33
type textarea "I'm sorry you're still having trouble getting the code for your package. I'll f…"
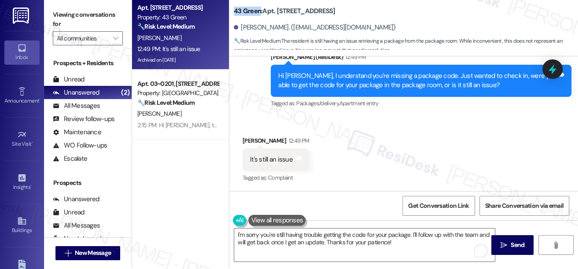
drag, startPoint x: 232, startPoint y: 12, endPoint x: 259, endPoint y: 8, distance: 27.1
click at [259, 8] on div "43 Green: Apt. [STREET_ADDRESS][GEOGRAPHIC_DATA][PERSON_NAME]. ([EMAIL_ADDRESS]…" at bounding box center [403, 25] width 349 height 48
copy b "43 Green"
click at [55, 13] on label "Viewing conversations for" at bounding box center [88, 19] width 70 height 23
click at [274, 239] on textarea "I'm sorry you're still having trouble getting the code for your package. I'll f…" at bounding box center [364, 244] width 261 height 33
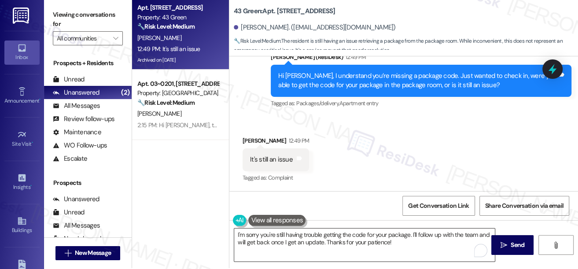
click at [274, 239] on textarea "I'm sorry you're still having trouble getting the code for your package. I'll f…" at bounding box center [364, 244] width 261 height 33
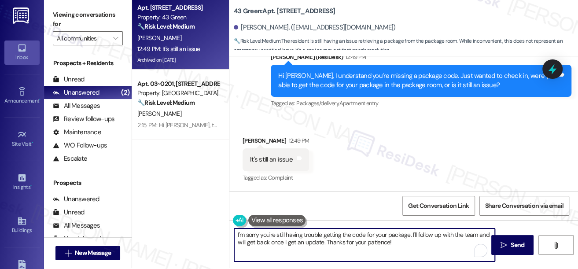
click at [274, 239] on textarea "I'm sorry you're still having trouble getting the code for your package. I'll f…" at bounding box center [364, 244] width 261 height 33
click at [368, 172] on div "Received via SMS [PERSON_NAME] 12:49 PM It's still an issue Tags and notes Tagg…" at bounding box center [403, 153] width 349 height 74
click at [408, 246] on textarea "I'm sorry you're still having trouble getting the code for your package. I'll f…" at bounding box center [364, 244] width 261 height 33
click at [355, 126] on div "Received via SMS [PERSON_NAME] 12:49 PM It's still an issue Tags and notes Tagg…" at bounding box center [403, 153] width 349 height 74
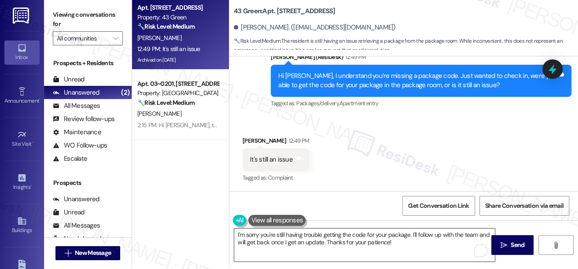
click at [434, 246] on textarea "I'm sorry you're still having trouble getting the code for your package. I'll f…" at bounding box center [364, 244] width 261 height 33
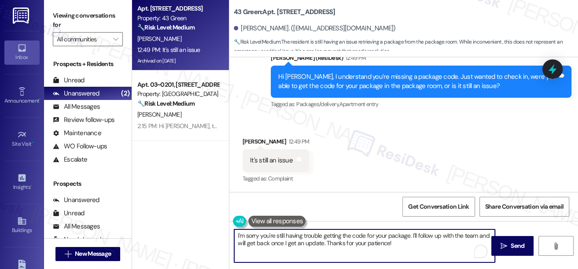
scroll to position [0, 0]
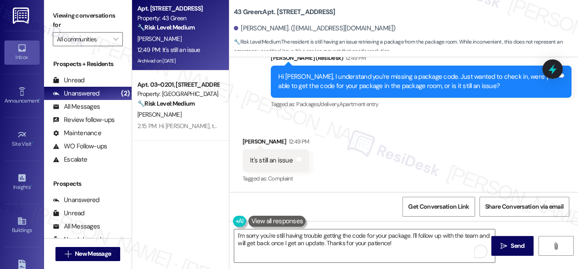
click at [345, 166] on div "Received via SMS [PERSON_NAME] 12:49 PM It's still an issue Tags and notes Tagg…" at bounding box center [403, 154] width 349 height 74
click at [499, 245] on span " Send" at bounding box center [513, 245] width 28 height 9
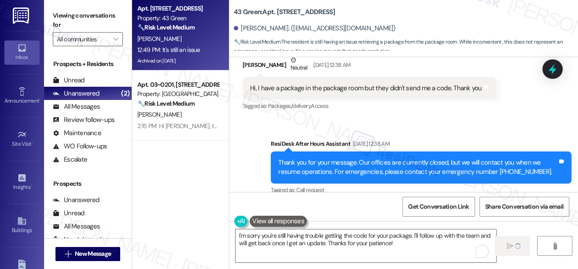
scroll to position [3790, 0]
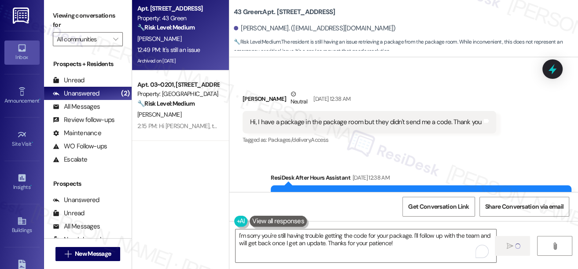
click at [268, 153] on div "Received via SMS [PERSON_NAME] Neutral [DATE] 12:38 AM Hi, I have a package in …" at bounding box center [369, 118] width 267 height 70
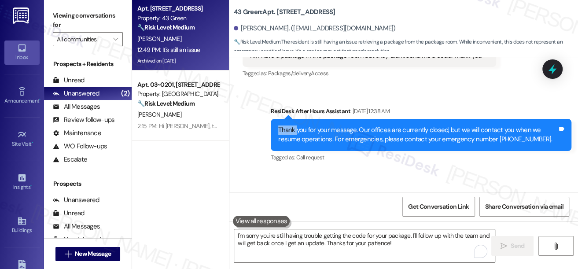
click at [268, 162] on div "Sent via SMS ResiDesk After Hours Assistant [DATE] 12:38 AM Thank you for your …" at bounding box center [403, 170] width 349 height 167
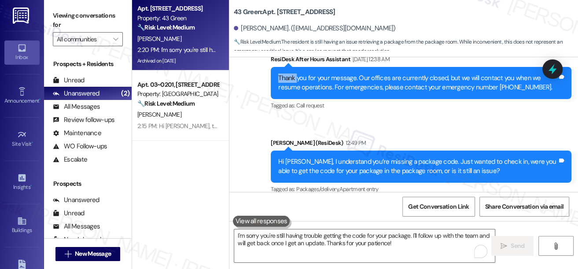
scroll to position [3821, 0]
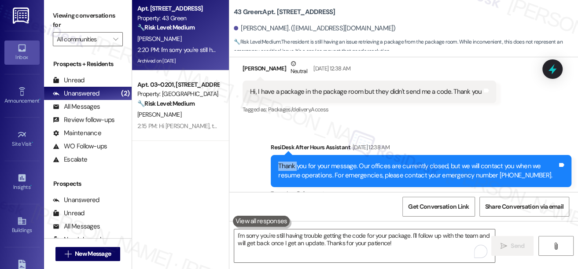
click at [305, 96] on div "Hi, I have a package in the package room but they didn't send me a code. Thank …" at bounding box center [366, 91] width 232 height 9
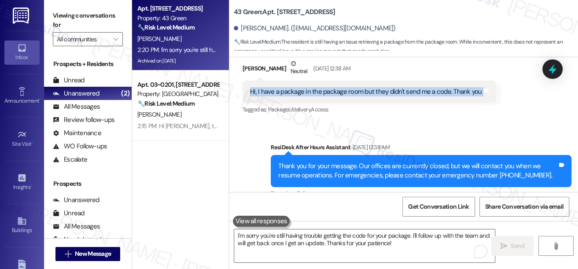
click at [305, 96] on div "Hi, I have a package in the package room but they didn't send me a code. Thank …" at bounding box center [366, 91] width 232 height 9
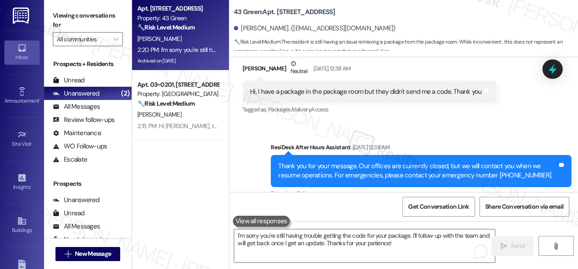
click at [306, 76] on div "Received via SMS [PERSON_NAME] Neutral [DATE] 12:38 AM Hi, I have a package in …" at bounding box center [403, 81] width 349 height 84
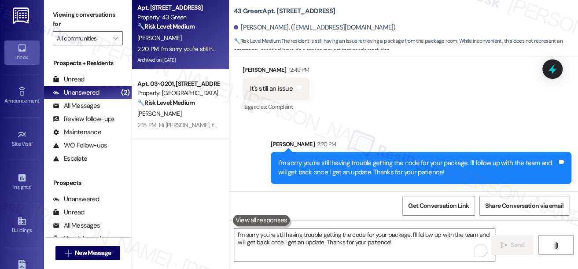
scroll to position [1, 0]
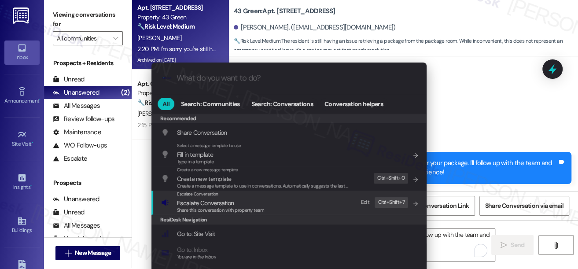
click at [242, 207] on span "Share this conversation with property team" at bounding box center [220, 210] width 87 height 6
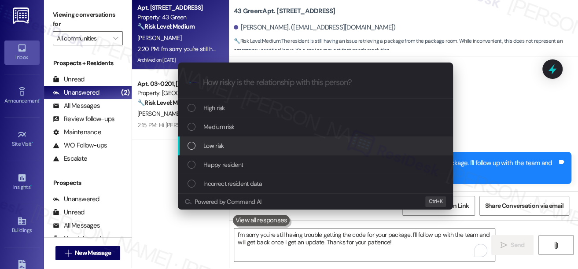
click at [235, 147] on div "Low risk" at bounding box center [315, 146] width 257 height 10
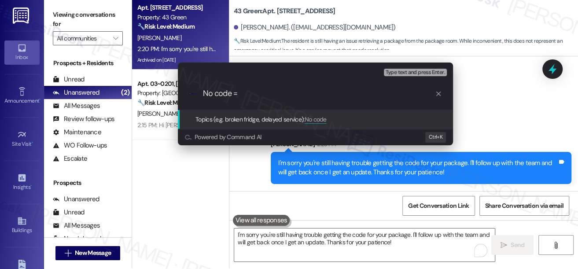
type input "No code ="
click at [484, 90] on div "Escalate Conversation Low risk Topics (e.g. broken fridge, delayed service) Any…" at bounding box center [289, 134] width 578 height 269
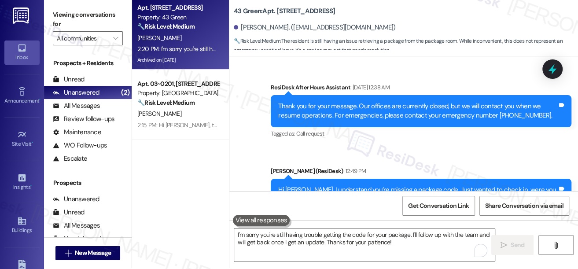
scroll to position [3821, 0]
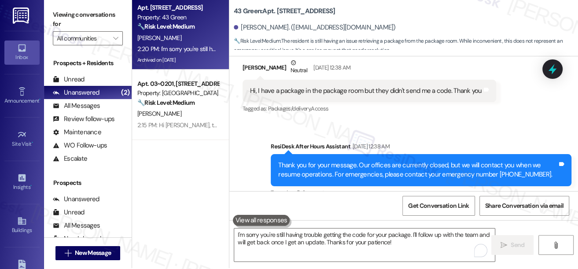
click at [288, 102] on div "Hi, I have a package in the package room but they didn't send me a code. Thank …" at bounding box center [368, 91] width 253 height 22
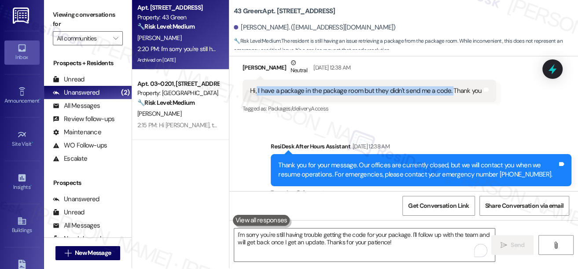
drag, startPoint x: 257, startPoint y: 128, endPoint x: 449, endPoint y: 127, distance: 192.8
click at [449, 95] on div "Hi, I have a package in the package room but they didn't send me a code. Thank …" at bounding box center [366, 90] width 232 height 9
copy div "I have a package in the package room but they didn't send me a code."
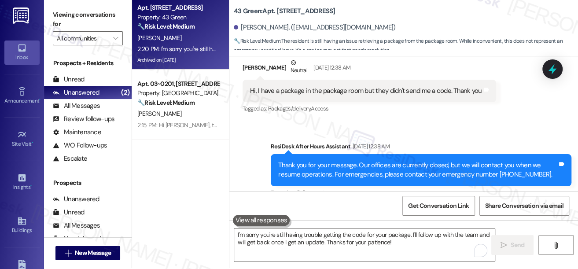
click at [62, 18] on label "Viewing conversations for" at bounding box center [88, 19] width 70 height 23
drag, startPoint x: 62, startPoint y: 16, endPoint x: 87, endPoint y: 24, distance: 26.4
click at [62, 16] on label "Viewing conversations for" at bounding box center [88, 19] width 70 height 23
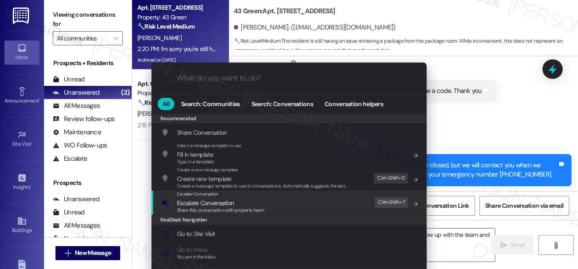
click at [311, 202] on div "Escalate Conversation Escalate Conversation Share this conversation with proper…" at bounding box center [289, 203] width 257 height 24
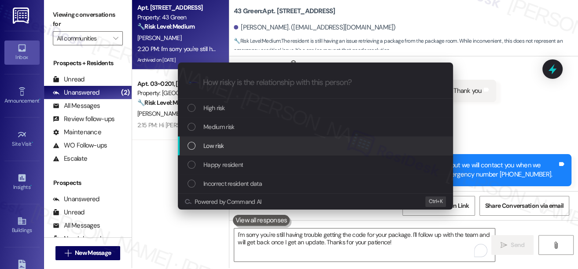
click at [224, 143] on div "Low risk" at bounding box center [315, 146] width 257 height 10
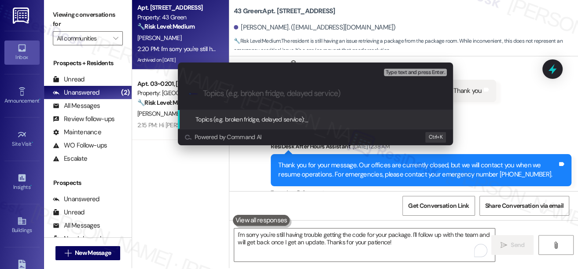
paste input "Missing Package Code for Package Room"
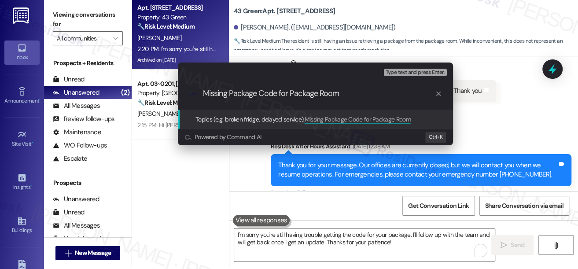
click at [241, 94] on input "Missing Package Code for Package Room" at bounding box center [319, 93] width 232 height 9
click at [334, 96] on input "Missing Code for Package Room" at bounding box center [319, 93] width 232 height 9
click at [215, 94] on input "Missing Code for Package Room" at bounding box center [319, 93] width 232 height 9
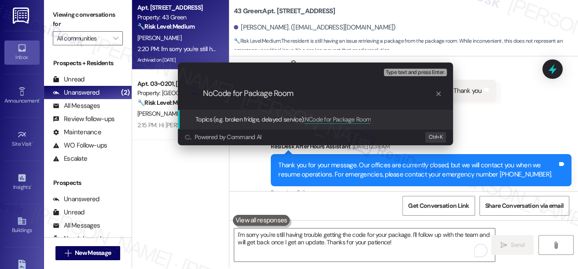
type input "No Code for Package Room"
click at [316, 95] on input "No Code for Package Room" at bounding box center [319, 93] width 232 height 9
click at [209, 93] on input "No Code for Package Room" at bounding box center [319, 93] width 232 height 9
click at [311, 95] on input "No Code for Package Room" at bounding box center [319, 93] width 232 height 9
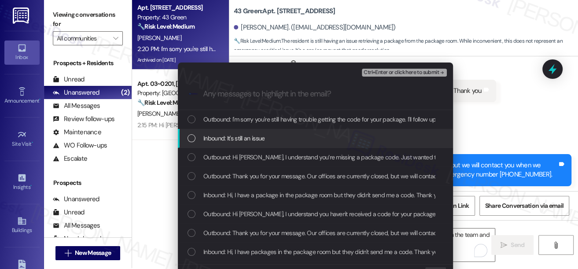
click at [253, 136] on span "Inbound: It's still an issue" at bounding box center [233, 138] width 61 height 10
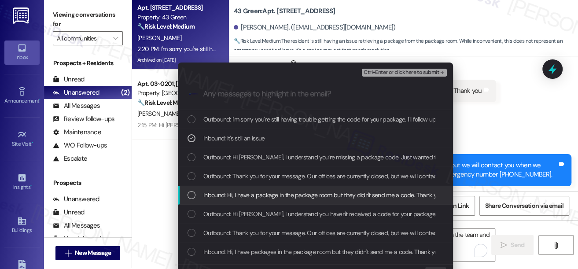
click at [260, 199] on span "Inbound: Hi, I have a package in the package room but they didn't send me a cod…" at bounding box center [322, 195] width 239 height 10
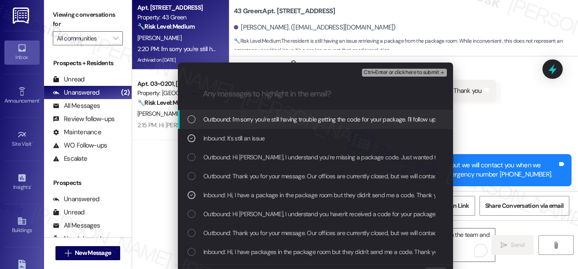
click at [493, 99] on div "Escalate Conversation Low risk No Code for Package Room Inbound: It's still an …" at bounding box center [289, 134] width 578 height 269
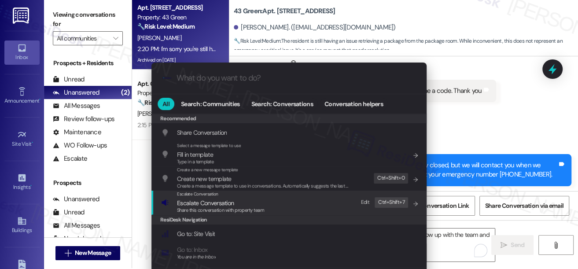
click at [273, 207] on div "Escalate Conversation Escalate Conversation Share this conversation with proper…" at bounding box center [289, 203] width 257 height 24
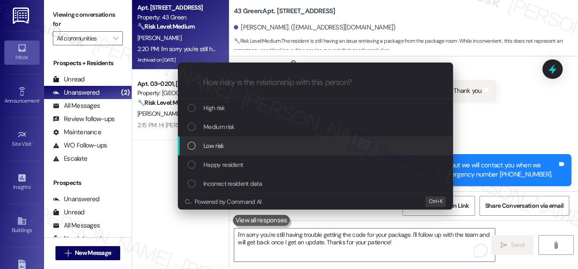
click at [224, 145] on div "Low risk" at bounding box center [315, 146] width 257 height 10
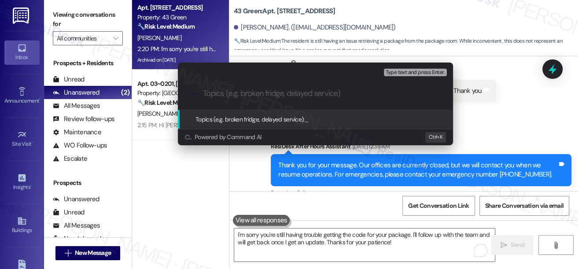
paste input "No Code for Package Room"
click at [261, 93] on input "No Code for Package Room" at bounding box center [319, 93] width 232 height 9
click at [225, 91] on input "No Code for Package Room" at bounding box center [319, 93] width 232 height 9
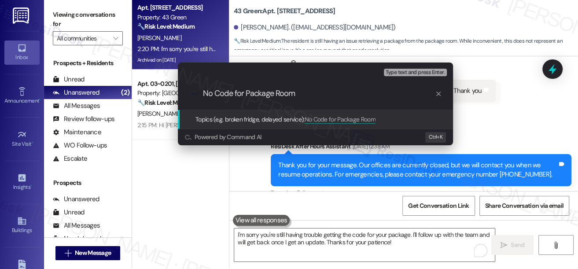
click at [218, 92] on input "No Code for Package Room" at bounding box center [319, 93] width 232 height 9
type input "No Code for Package Room"
click at [319, 97] on input "No Code for Package Room" at bounding box center [319, 93] width 232 height 9
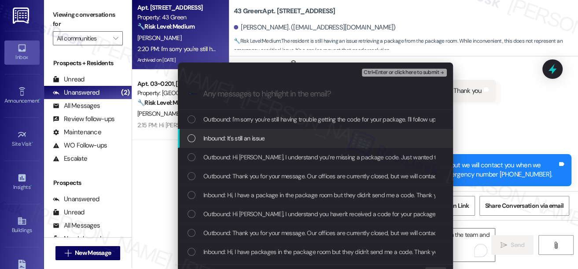
click at [279, 142] on div "Inbound: It's still an issue" at bounding box center [315, 138] width 257 height 10
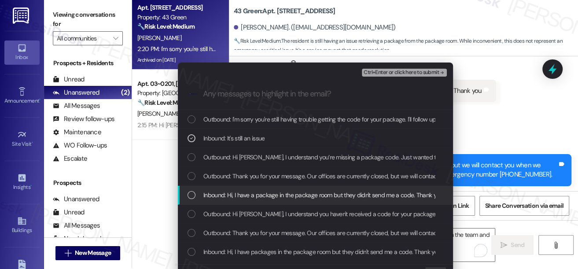
click at [256, 186] on div "Inbound: Hi, I have a package in the package room but they didn't send me a cod…" at bounding box center [315, 195] width 275 height 19
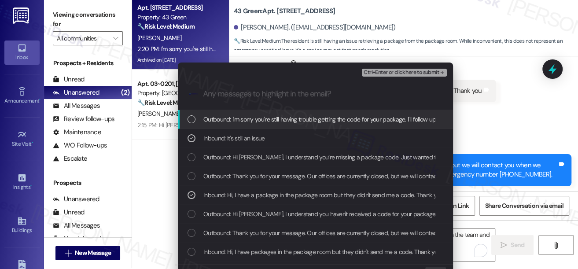
click at [393, 68] on div "Ctrl+Enter or click here to submit" at bounding box center [405, 72] width 87 height 11
click at [394, 74] on span "Ctrl+Enter or click here to submit" at bounding box center [401, 73] width 75 height 6
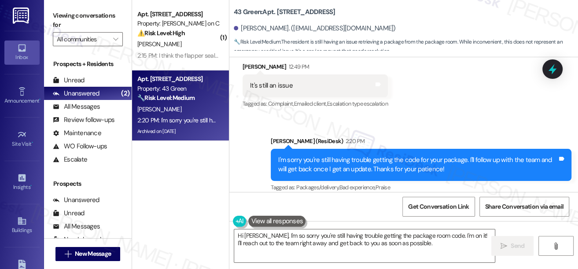
scroll to position [4114, 0]
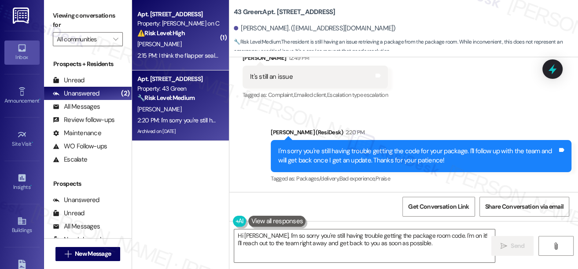
click at [193, 56] on div "2:15 PM: I think the flapper seal in the toilet tank needs to be replaced. I ca…" at bounding box center [449, 55] width 624 height 8
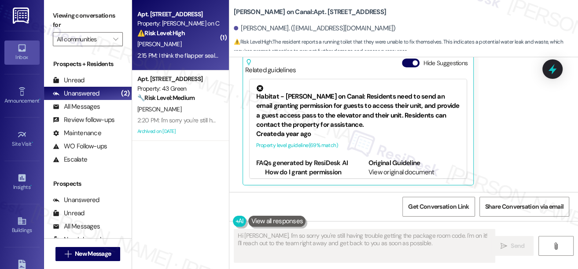
scroll to position [450, 0]
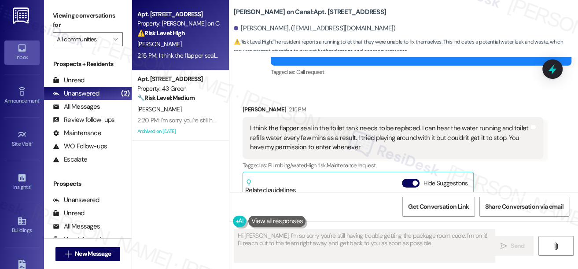
click at [302, 144] on div "I think the flapper seal in the toilet tank needs to be replaced. I can hear th…" at bounding box center [389, 138] width 279 height 28
click at [303, 143] on div "I think the flapper seal in the toilet tank needs to be replaced. I can hear th…" at bounding box center [389, 138] width 279 height 28
click at [304, 143] on div "I think the flapper seal in the toilet tank needs to be replaced. I can hear th…" at bounding box center [389, 138] width 279 height 28
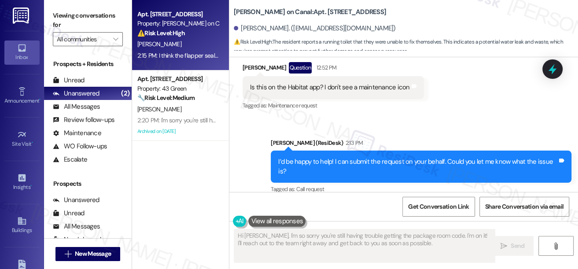
scroll to position [330, 0]
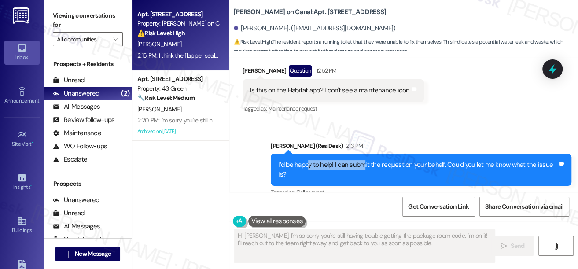
drag, startPoint x: 308, startPoint y: 160, endPoint x: 364, endPoint y: 161, distance: 56.8
click at [364, 161] on div "I’d be happy to help! I can submit the request on your behalf. Could you let me…" at bounding box center [417, 169] width 279 height 19
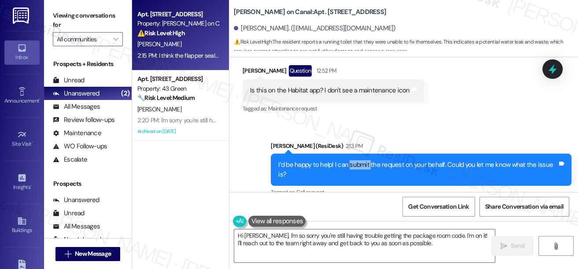
click at [364, 161] on div "I’d be happy to help! I can submit the request on your behalf. Could you let me…" at bounding box center [417, 169] width 279 height 19
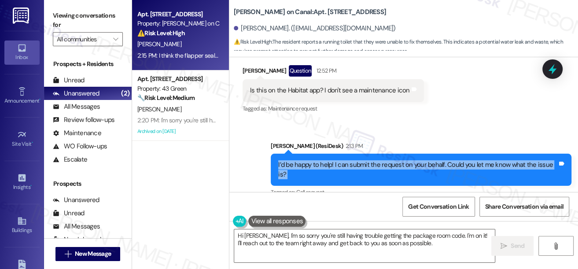
click at [364, 161] on div "I’d be happy to help! I can submit the request on your behalf. Could you let me…" at bounding box center [417, 169] width 279 height 19
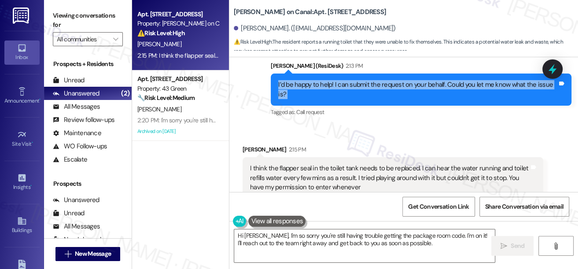
scroll to position [450, 0]
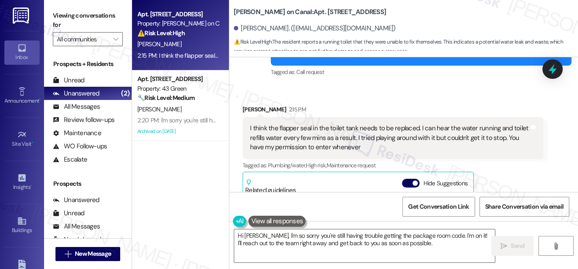
click at [286, 128] on div "I think the flapper seal in the toilet tank needs to be replaced. I can hear th…" at bounding box center [389, 138] width 279 height 28
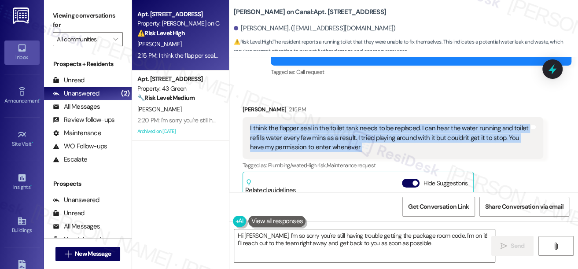
click at [286, 128] on div "I think the flapper seal in the toilet tank needs to be replaced. I can hear th…" at bounding box center [389, 138] width 279 height 28
click at [297, 131] on div "I think the flapper seal in the toilet tank needs to be replaced. I can hear th…" at bounding box center [389, 138] width 279 height 28
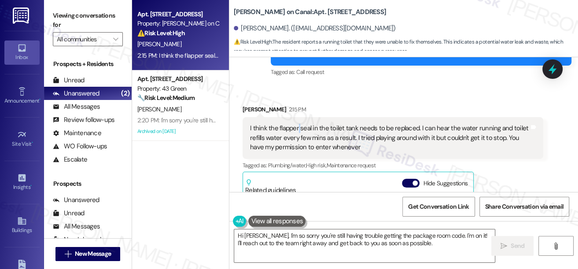
click at [297, 131] on div "I think the flapper seal in the toilet tank needs to be replaced. I can hear th…" at bounding box center [389, 138] width 279 height 28
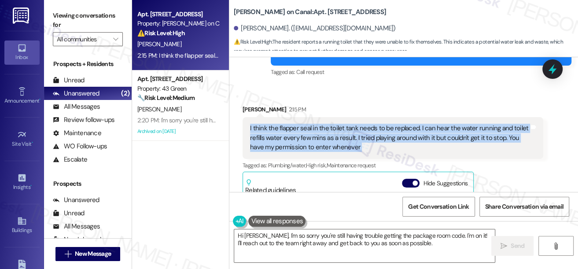
click at [297, 131] on div "I think the flapper seal in the toilet tank needs to be replaced. I can hear th…" at bounding box center [389, 138] width 279 height 28
click at [404, 132] on div "I think the flapper seal in the toilet tank needs to be replaced. I can hear th…" at bounding box center [389, 138] width 279 height 28
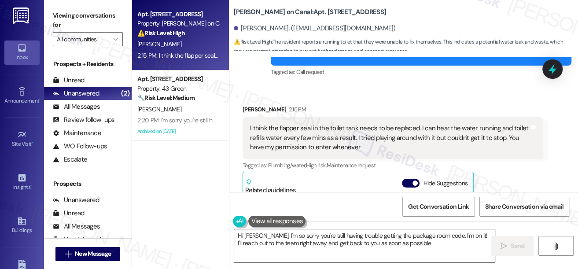
click at [404, 132] on div "I think the flapper seal in the toilet tank needs to be replaced. I can hear th…" at bounding box center [389, 138] width 279 height 28
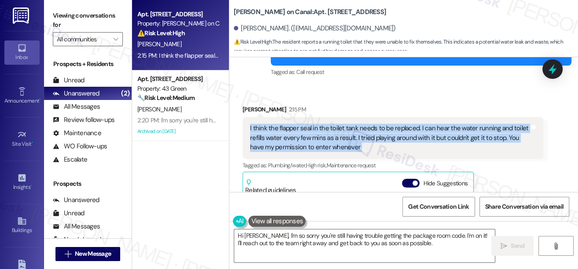
click at [404, 132] on div "I think the flapper seal in the toilet tank needs to be replaced. I can hear th…" at bounding box center [389, 138] width 279 height 28
click at [290, 132] on div "I think the flapper seal in the toilet tank needs to be replaced. I can hear th…" at bounding box center [389, 138] width 279 height 28
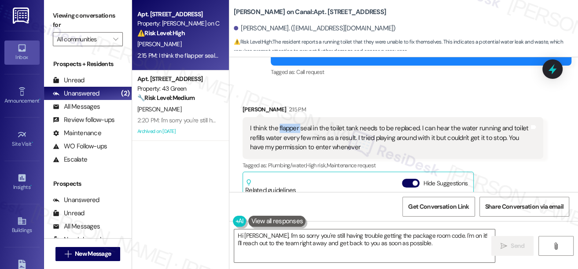
click at [290, 132] on div "I think the flapper seal in the toilet tank needs to be replaced. I can hear th…" at bounding box center [389, 138] width 279 height 28
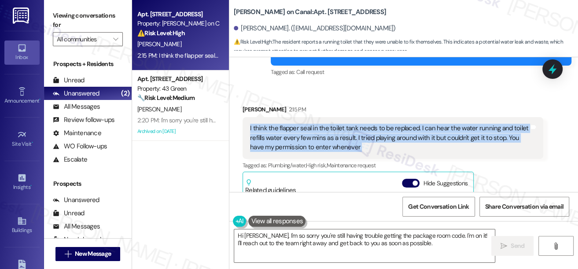
click at [290, 132] on div "I think the flapper seal in the toilet tank needs to be replaced. I can hear th…" at bounding box center [389, 138] width 279 height 28
click at [362, 136] on div "I think the flapper seal in the toilet tank needs to be replaced. I can hear th…" at bounding box center [389, 138] width 279 height 28
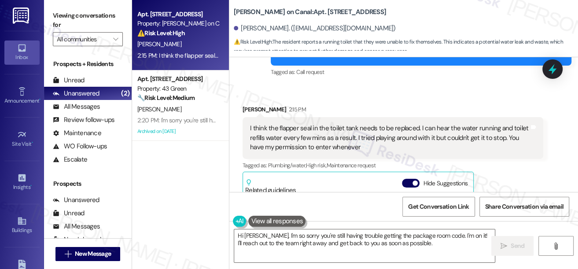
click at [379, 105] on div "[PERSON_NAME] 2:15 PM" at bounding box center [392, 111] width 301 height 12
click at [340, 131] on div "I think the flapper seal in the toilet tank needs to be replaced. I can hear th…" at bounding box center [389, 138] width 279 height 28
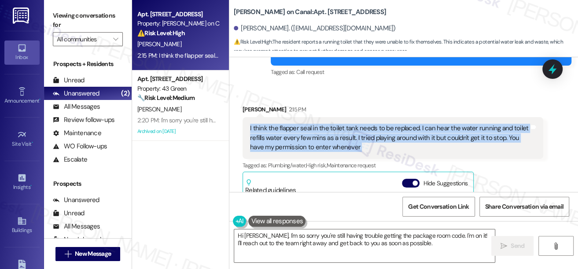
click at [340, 132] on div "I think the flapper seal in the toilet tank needs to be replaced. I can hear th…" at bounding box center [389, 138] width 279 height 28
click at [308, 134] on div "I think the flapper seal in the toilet tank needs to be replaced. I can hear th…" at bounding box center [389, 138] width 279 height 28
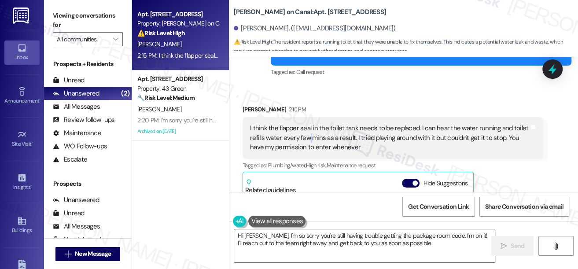
click at [308, 134] on div "I think the flapper seal in the toilet tank needs to be replaced. I can hear th…" at bounding box center [389, 138] width 279 height 28
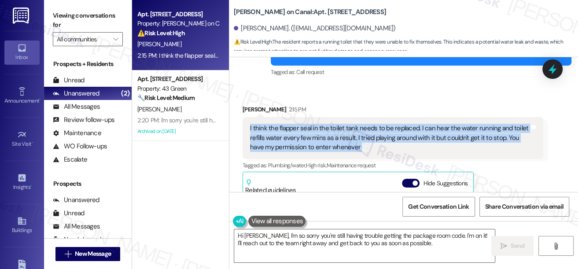
click at [308, 134] on div "I think the flapper seal in the toilet tank needs to be replaced. I can hear th…" at bounding box center [389, 138] width 279 height 28
click at [283, 236] on textarea "Hey [PERSON_NAME], I'm on it! I'll submit a maintenance request for the toilet …" at bounding box center [364, 245] width 261 height 33
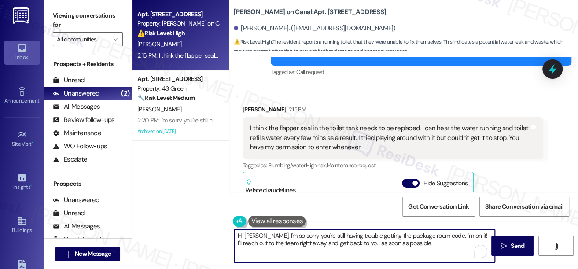
click at [283, 236] on textarea "Hey [PERSON_NAME], I'm on it! I'll submit a maintenance request for the toilet …" at bounding box center [364, 245] width 261 height 33
click at [250, 118] on div "I think the flapper seal in the toilet tank needs to be replaced. I can hear th…" at bounding box center [392, 137] width 301 height 41
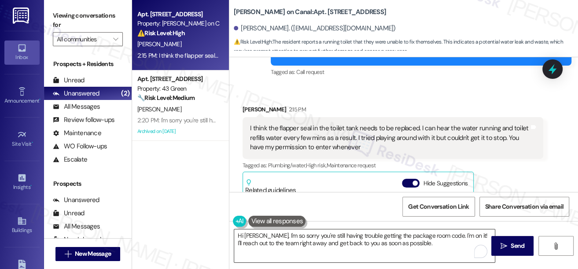
click at [291, 235] on textarea "Hey [PERSON_NAME], I'm on it! I'll submit a maintenance request for the toilet …" at bounding box center [364, 245] width 261 height 33
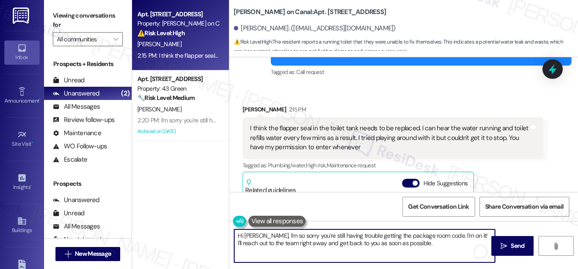
click at [291, 235] on textarea "Hey [PERSON_NAME], I'm on it! I'll submit a maintenance request for the toilet …" at bounding box center [364, 245] width 261 height 33
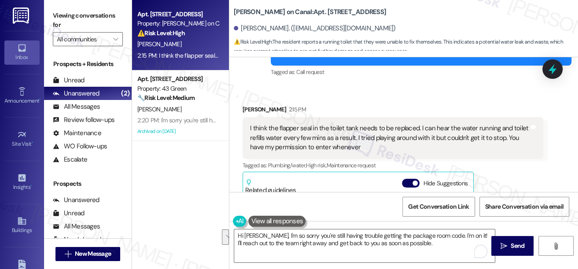
click at [57, 12] on label "Viewing conversations for" at bounding box center [88, 20] width 70 height 23
drag, startPoint x: 364, startPoint y: 15, endPoint x: 315, endPoint y: 12, distance: 49.0
click at [315, 12] on div "[PERSON_NAME] on Canal: Apt. 1012, [STREET_ADDRESS]" at bounding box center [322, 12] width 176 height 11
copy b "[STREET_ADDRESS]"
drag, startPoint x: 63, startPoint y: 15, endPoint x: 78, endPoint y: 18, distance: 14.9
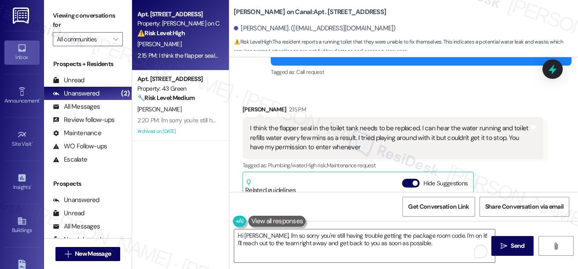
click at [63, 15] on label "Viewing conversations for" at bounding box center [88, 20] width 70 height 23
click at [325, 137] on div "I think the flapper seal in the toilet tank needs to be replaced. I can hear th…" at bounding box center [389, 138] width 279 height 28
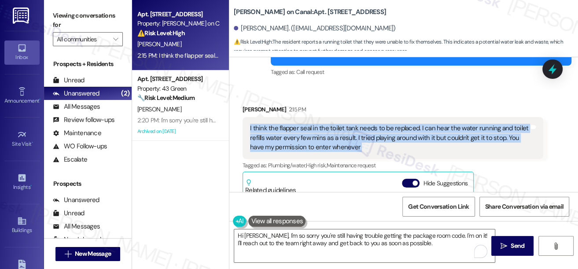
click at [325, 137] on div "I think the flapper seal in the toilet tank needs to be replaced. I can hear th…" at bounding box center [389, 138] width 279 height 28
click at [300, 129] on div "I think the flapper seal in the toilet tank needs to be replaced. I can hear th…" at bounding box center [389, 138] width 279 height 28
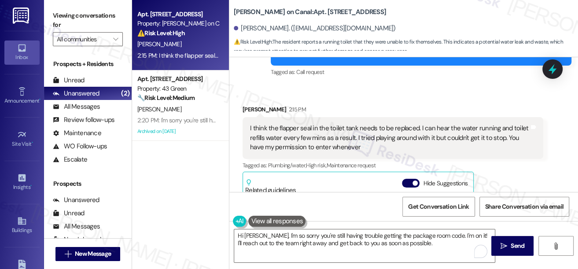
click at [50, 17] on div "Viewing conversations for All communities " at bounding box center [88, 27] width 88 height 55
drag, startPoint x: 356, startPoint y: 17, endPoint x: 316, endPoint y: 14, distance: 40.2
click at [316, 14] on div "[PERSON_NAME] on Canal: Apt. 1012, [STREET_ADDRESS]" at bounding box center [322, 12] width 176 height 11
copy b "[STREET_ADDRESS]"
drag, startPoint x: 68, startPoint y: 14, endPoint x: 73, endPoint y: 14, distance: 4.8
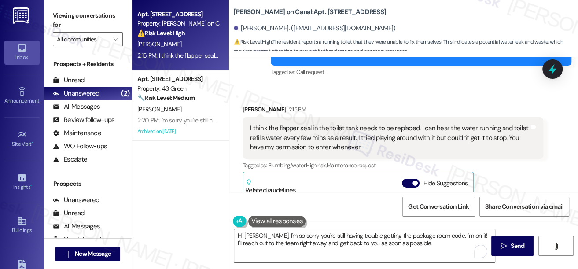
click at [68, 14] on label "Viewing conversations for" at bounding box center [88, 20] width 70 height 23
click at [304, 14] on b "[PERSON_NAME] on Canal: Apt. 1012, [STREET_ADDRESS]" at bounding box center [310, 11] width 152 height 9
copy b "1012"
click at [55, 10] on label "Viewing conversations for" at bounding box center [88, 20] width 70 height 23
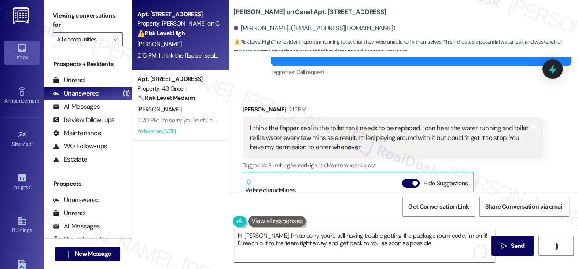
drag, startPoint x: 371, startPoint y: 17, endPoint x: 314, endPoint y: 12, distance: 57.9
click at [314, 12] on div "[PERSON_NAME] on Canal: Apt. 1012, [STREET_ADDRESS]" at bounding box center [322, 12] width 176 height 11
copy b "[STREET_ADDRESS]"
click at [66, 18] on label "Viewing conversations for" at bounding box center [88, 20] width 70 height 23
click at [307, 10] on b "[PERSON_NAME] on Canal: Apt. 1012, [STREET_ADDRESS]" at bounding box center [310, 11] width 152 height 9
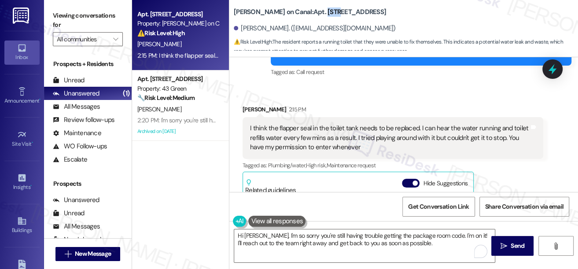
click at [307, 10] on b "[PERSON_NAME] on Canal: Apt. 1012, [STREET_ADDRESS]" at bounding box center [310, 11] width 152 height 9
copy b "1012"
drag, startPoint x: 66, startPoint y: 8, endPoint x: 131, endPoint y: 34, distance: 70.7
click at [66, 8] on div "Viewing conversations for All communities " at bounding box center [88, 27] width 88 height 55
drag, startPoint x: 275, startPoint y: 127, endPoint x: 345, endPoint y: 123, distance: 69.6
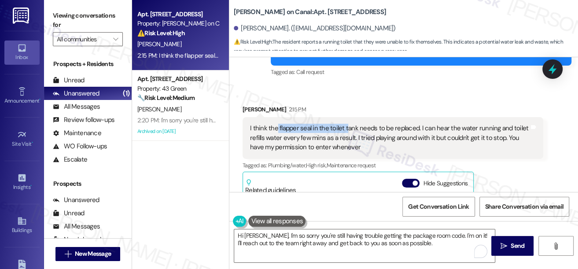
click at [345, 123] on div "I think the flapper seal in the toilet tank needs to be replaced. I can hear th…" at bounding box center [392, 137] width 301 height 41
click at [294, 136] on div "I think the flapper seal in the toilet tank needs to be replaced. I can hear th…" at bounding box center [389, 138] width 279 height 28
click at [278, 127] on div "I think the flapper seal in the toilet tank needs to be replaced. I can hear th…" at bounding box center [389, 138] width 279 height 28
click at [285, 130] on div "I think the flapper seal in the toilet tank needs to be replaced. I can hear th…" at bounding box center [389, 138] width 279 height 28
drag, startPoint x: 280, startPoint y: 128, endPoint x: 321, endPoint y: 128, distance: 40.9
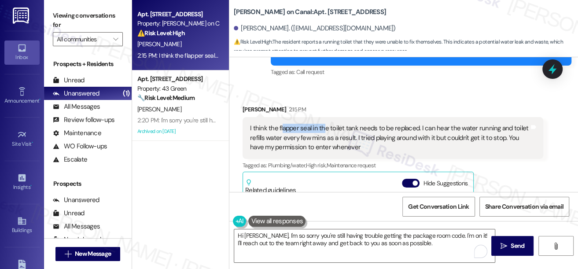
click at [321, 128] on div "I think the flapper seal in the toilet tank needs to be replaced. I can hear th…" at bounding box center [389, 138] width 279 height 28
click at [286, 127] on div "I think the flapper seal in the toilet tank needs to be replaced. I can hear th…" at bounding box center [389, 138] width 279 height 28
drag, startPoint x: 277, startPoint y: 128, endPoint x: 414, endPoint y: 126, distance: 136.9
click at [414, 126] on div "I think the flapper seal in the toilet tank needs to be replaced. I can hear th…" at bounding box center [389, 138] width 279 height 28
copy div "flapper seal in the toilet tank needs to be replaced"
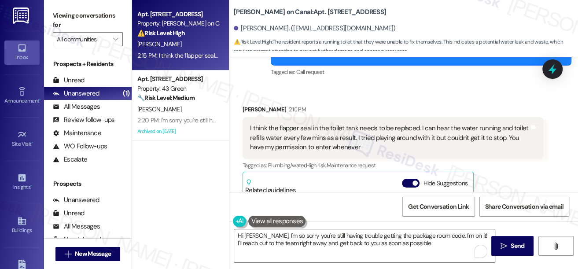
click at [57, 12] on label "Viewing conversations for" at bounding box center [88, 20] width 70 height 23
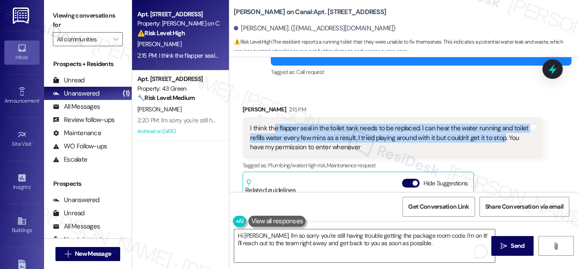
drag, startPoint x: 273, startPoint y: 129, endPoint x: 500, endPoint y: 138, distance: 226.8
click at [500, 138] on div "I think the flapper seal in the toilet tank needs to be replaced. I can hear th…" at bounding box center [389, 138] width 279 height 28
copy div "e flapper seal in the toilet tank needs to be replaced. I can hear the water ru…"
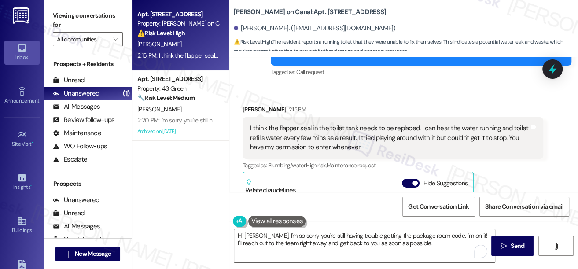
click at [65, 23] on label "Viewing conversations for" at bounding box center [88, 20] width 70 height 23
drag, startPoint x: 59, startPoint y: 18, endPoint x: 71, endPoint y: 21, distance: 13.1
click at [59, 18] on label "Viewing conversations for" at bounding box center [88, 20] width 70 height 23
click at [314, 234] on textarea "Hey [PERSON_NAME], I'm on it! I'll submit a maintenance request for the toilet …" at bounding box center [364, 245] width 261 height 33
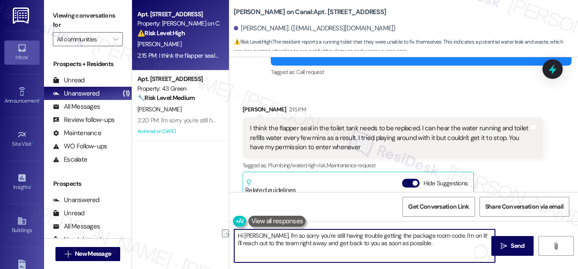
drag, startPoint x: 239, startPoint y: 234, endPoint x: 201, endPoint y: 233, distance: 37.9
click at [201, 233] on div "Apt. 1012, [STREET_ADDRESS] Property: [PERSON_NAME] on Canal ⚠️ Risk Level: Hig…" at bounding box center [355, 134] width 446 height 269
drag, startPoint x: 321, startPoint y: 250, endPoint x: 452, endPoint y: 232, distance: 132.3
click at [453, 232] on textarea "Great! Thanks for letting me know the details. When did you notice this happeni…" at bounding box center [364, 245] width 261 height 33
click at [366, 132] on div "I think the flapper seal in the toilet tank needs to be replaced. I can hear th…" at bounding box center [389, 138] width 279 height 28
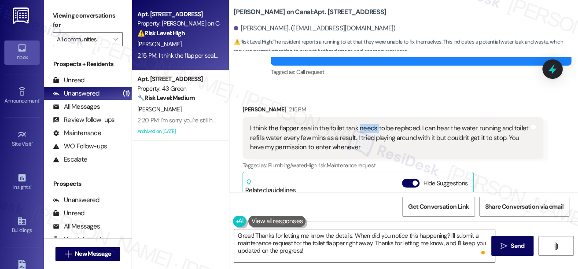
click at [366, 132] on div "I think the flapper seal in the toilet tank needs to be replaced. I can hear th…" at bounding box center [389, 138] width 279 height 28
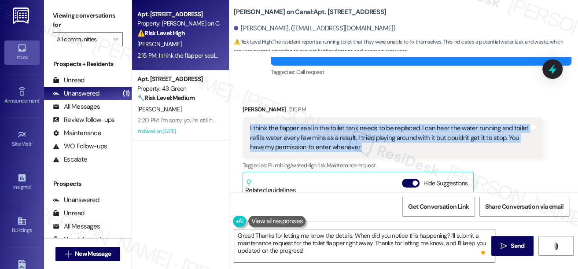
click at [366, 132] on div "I think the flapper seal in the toilet tank needs to be replaced. I can hear th…" at bounding box center [389, 138] width 279 height 28
copy div "I think the flapper seal in the toilet tank needs to be replaced. I can hear th…"
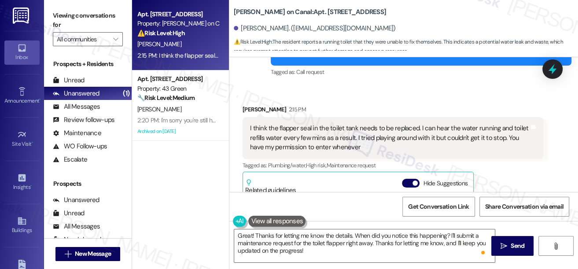
click at [56, 24] on label "Viewing conversations for" at bounding box center [88, 20] width 70 height 23
click at [56, 11] on label "Viewing conversations for" at bounding box center [88, 20] width 70 height 23
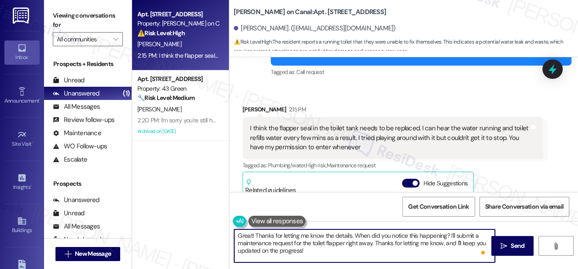
click at [349, 248] on textarea "Great! Thanks for letting me know the details. When did you notice this happeni…" at bounding box center [364, 245] width 261 height 33
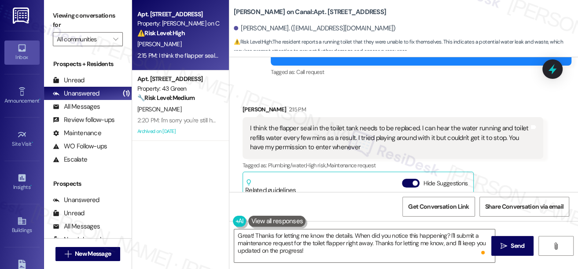
click at [66, 8] on div "Viewing conversations for All communities " at bounding box center [88, 27] width 88 height 55
click at [333, 240] on textarea "Great! Thanks for letting me know the details. When did you notice this happeni…" at bounding box center [364, 245] width 261 height 33
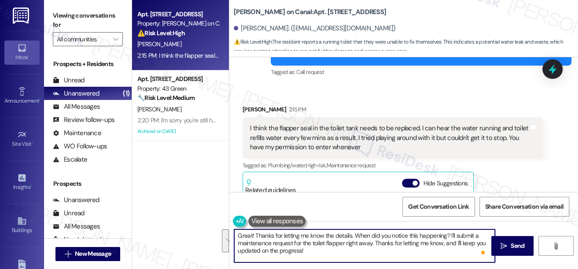
drag, startPoint x: 353, startPoint y: 234, endPoint x: 381, endPoint y: 253, distance: 34.3
click at [381, 253] on textarea "Great! Thanks for letting me know the details. When did you notice this happeni…" at bounding box center [364, 245] width 261 height 33
paste textarea "I think the flapper seal in the toilet tank needs to be replaced. I can hear th…"
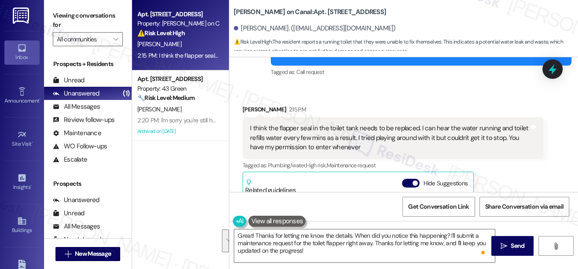
drag, startPoint x: 59, startPoint y: 9, endPoint x: 70, endPoint y: 11, distance: 11.6
click at [59, 9] on label "Viewing conversations for" at bounding box center [88, 20] width 70 height 23
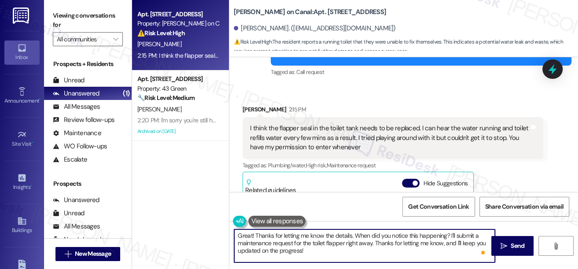
click at [366, 247] on textarea "Great! Thanks for letting me know the details. When did you notice this happeni…" at bounding box center [364, 245] width 261 height 33
drag, startPoint x: 365, startPoint y: 250, endPoint x: 353, endPoint y: 235, distance: 18.4
click at [353, 235] on textarea "Great! Thanks for letting me know the details. When did you notice this happeni…" at bounding box center [364, 245] width 261 height 33
paste textarea "first notice the water running like this, and has it been constant or does it h…"
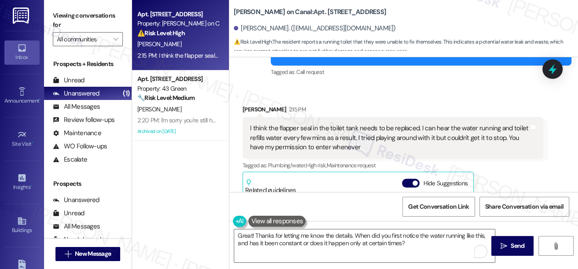
drag, startPoint x: 69, startPoint y: 26, endPoint x: 73, endPoint y: 29, distance: 4.8
click at [69, 26] on label "Viewing conversations for" at bounding box center [88, 20] width 70 height 23
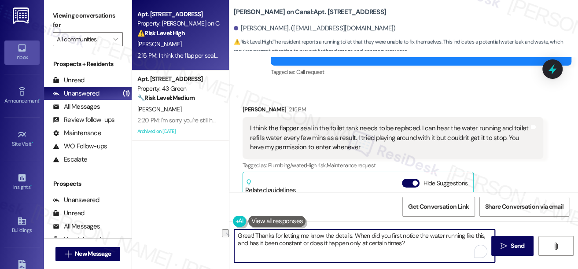
drag, startPoint x: 234, startPoint y: 235, endPoint x: 351, endPoint y: 228, distance: 116.8
click at [351, 229] on div "Great! Thanks for letting me know the details. When did you first notice the wa…" at bounding box center [364, 246] width 261 height 34
paste textarea "Thanks for letting us know about the toilet issue."
click at [238, 232] on textarea "Thanks for letting us know about the toilet issue. When did you first notice th…" at bounding box center [364, 245] width 261 height 33
click at [288, 244] on textarea "Got it. Thanks for letting us know about the toilet issue. When did you first n…" at bounding box center [364, 245] width 261 height 33
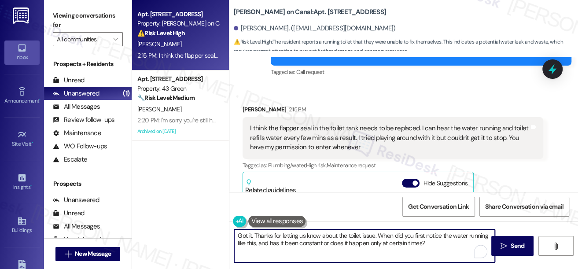
click at [288, 244] on textarea "Got it. Thanks for letting us know about the toilet issue. When did you first n…" at bounding box center [364, 245] width 261 height 33
click at [289, 244] on textarea "Got it. Thanks for letting us know about the toilet issue. When did you first n…" at bounding box center [364, 245] width 261 height 33
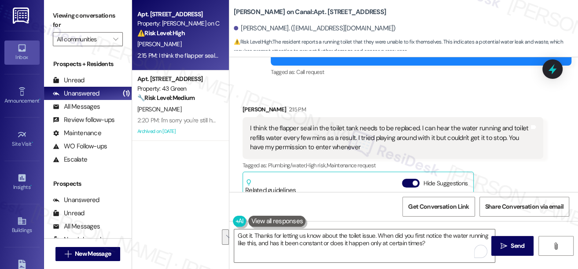
drag, startPoint x: 59, startPoint y: 15, endPoint x: 84, endPoint y: 30, distance: 29.0
click at [59, 15] on label "Viewing conversations for" at bounding box center [88, 20] width 70 height 23
click at [261, 239] on textarea "Got it. Thanks for letting us know about the toilet issue. When did you first n…" at bounding box center [364, 245] width 261 height 33
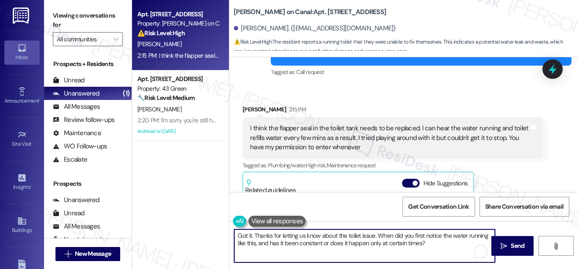
click at [262, 242] on textarea "Got it. Thanks for letting us know about the toilet issue. When did you first n…" at bounding box center [364, 245] width 261 height 33
click at [338, 252] on textarea "Got it. Thanks for letting us know about the toilet issue. When did you first n…" at bounding box center [364, 245] width 261 height 33
click at [321, 245] on textarea "Got it. Thanks for letting us know about the toilet issue. When did you first n…" at bounding box center [364, 245] width 261 height 33
click at [431, 242] on textarea "Got it. Thanks for letting us know about the toilet issue. When did you first n…" at bounding box center [364, 245] width 261 height 33
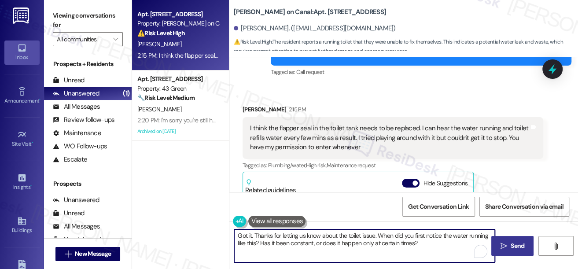
type textarea "Got it. Thanks for letting us know about the toilet issue. When did you first n…"
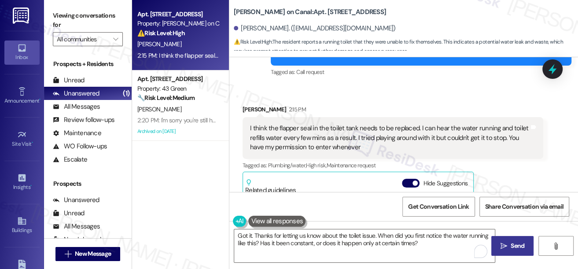
click at [513, 249] on span "Send" at bounding box center [517, 245] width 14 height 9
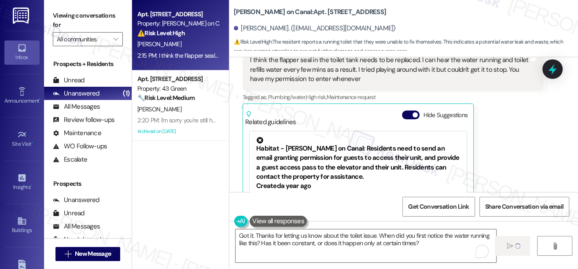
scroll to position [570, 0]
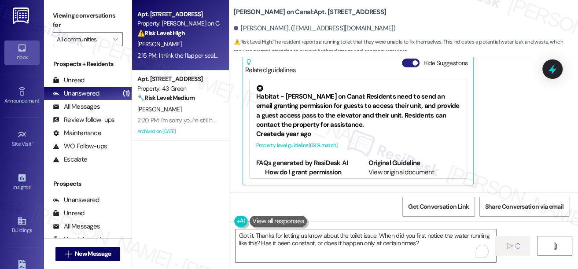
click at [411, 64] on button "Hide Suggestions" at bounding box center [411, 63] width 18 height 9
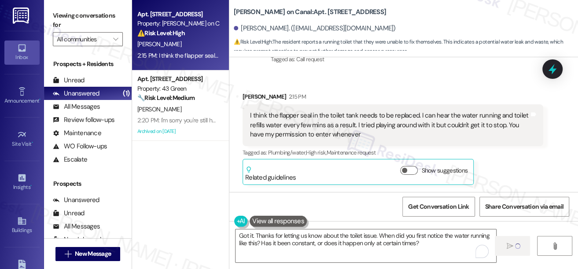
scroll to position [533, 0]
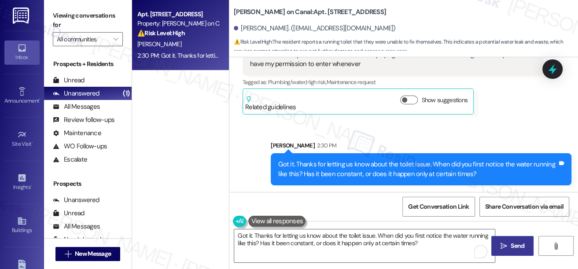
click at [411, 129] on div "Sent via SMS [PERSON_NAME] 2:30 PM Got it. Thanks for letting us know about the…" at bounding box center [403, 156] width 349 height 71
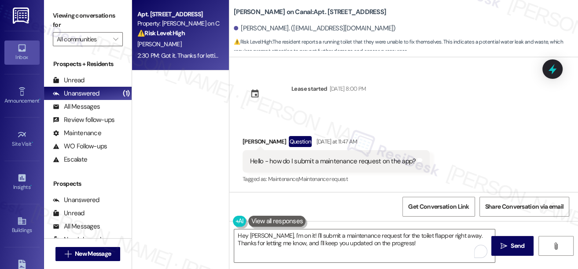
scroll to position [533, 0]
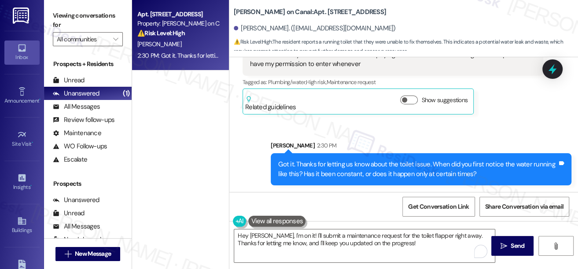
click at [442, 141] on div "[PERSON_NAME] 2:30 PM" at bounding box center [421, 147] width 301 height 12
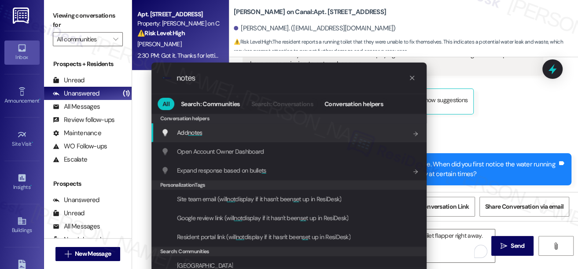
type input "notes"
click at [243, 130] on div "Add notes Add shortcut" at bounding box center [289, 133] width 257 height 10
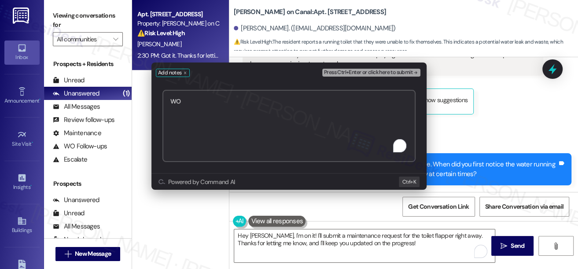
paste textarea "1770233"
type textarea "WO 1770233 submitted"
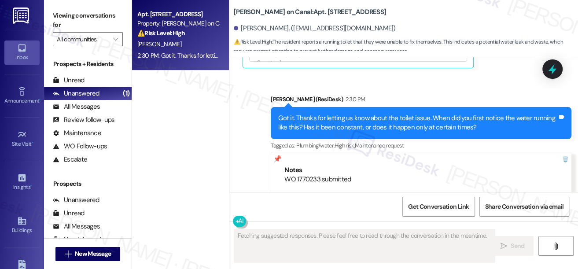
scroll to position [738, 0]
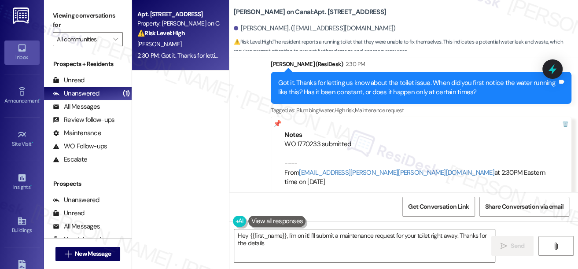
type textarea "Hey {{first_name}}, I'm on it! I'll submit a maintenance request for your toile…"
